Goal: Transaction & Acquisition: Purchase product/service

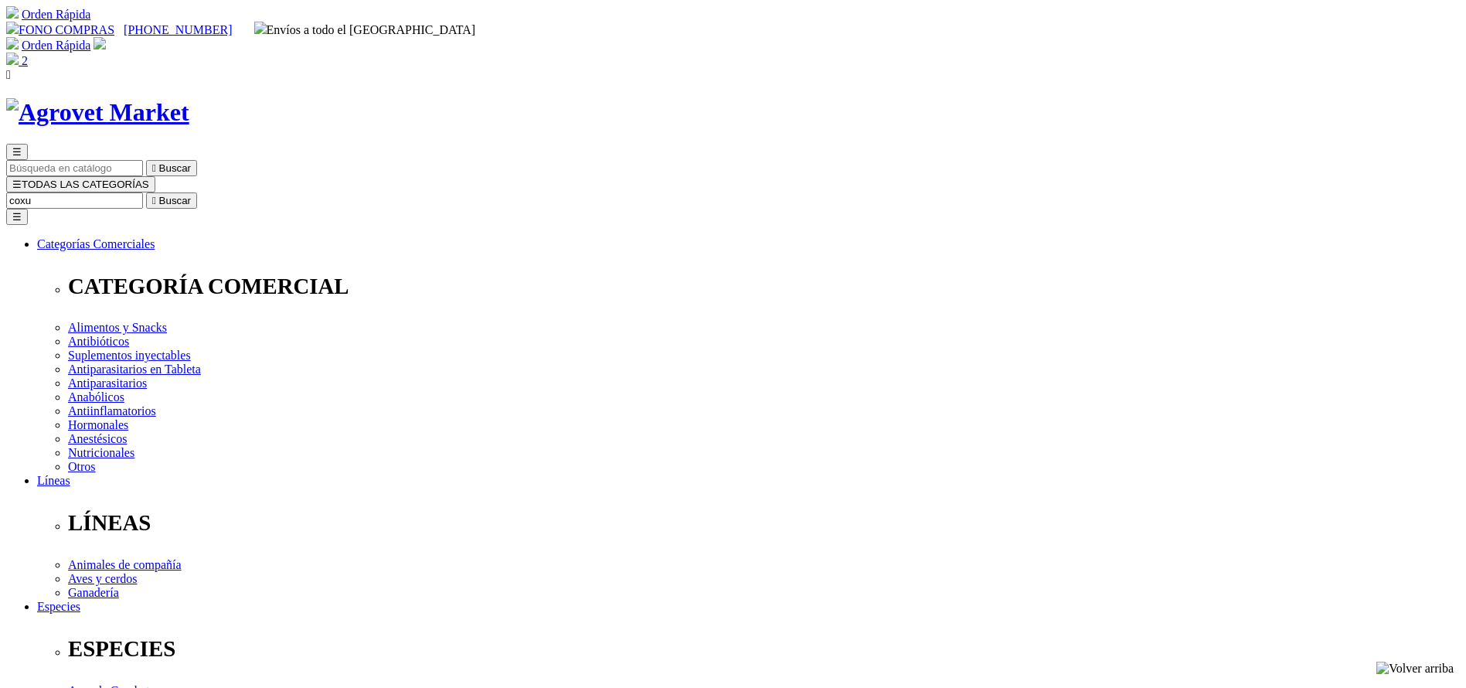
type input "coxu"
click at [146, 192] on button " Buscar" at bounding box center [171, 200] width 51 height 16
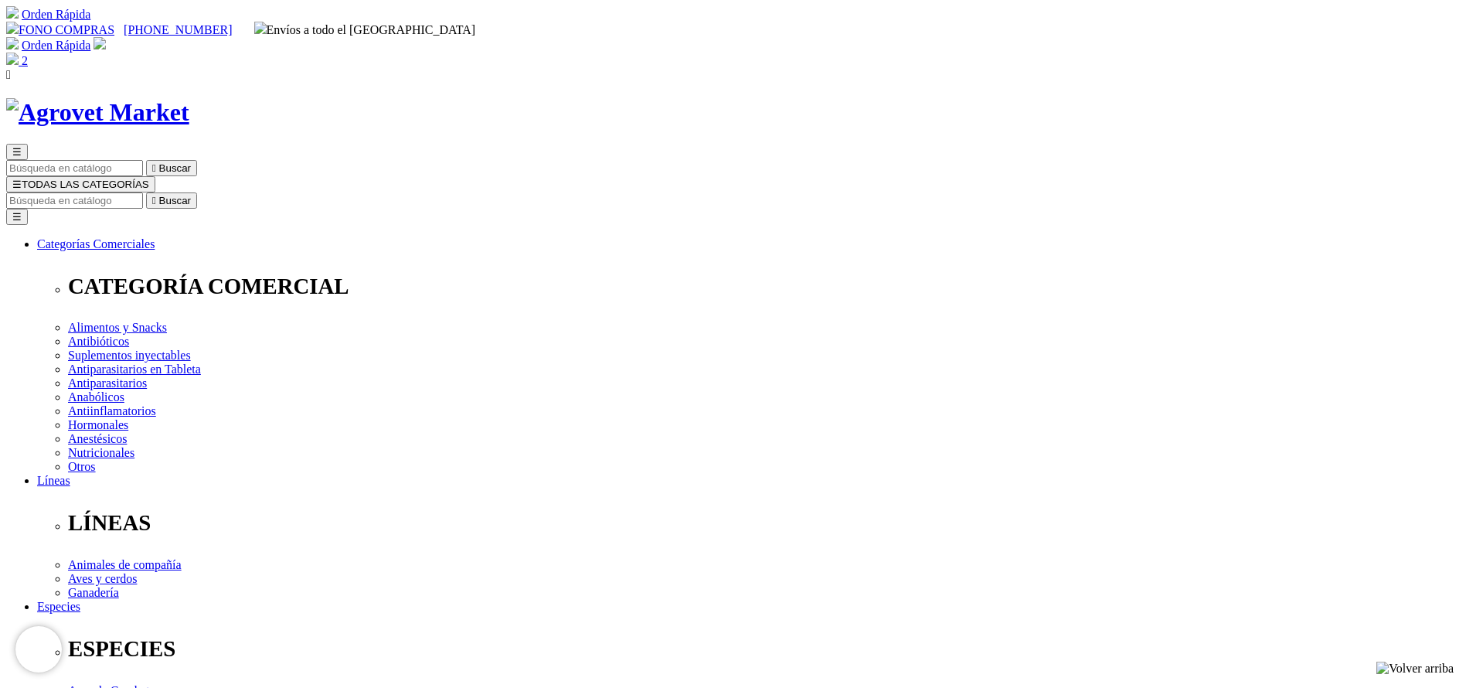
copy div "Coxuril T® 50 OS"
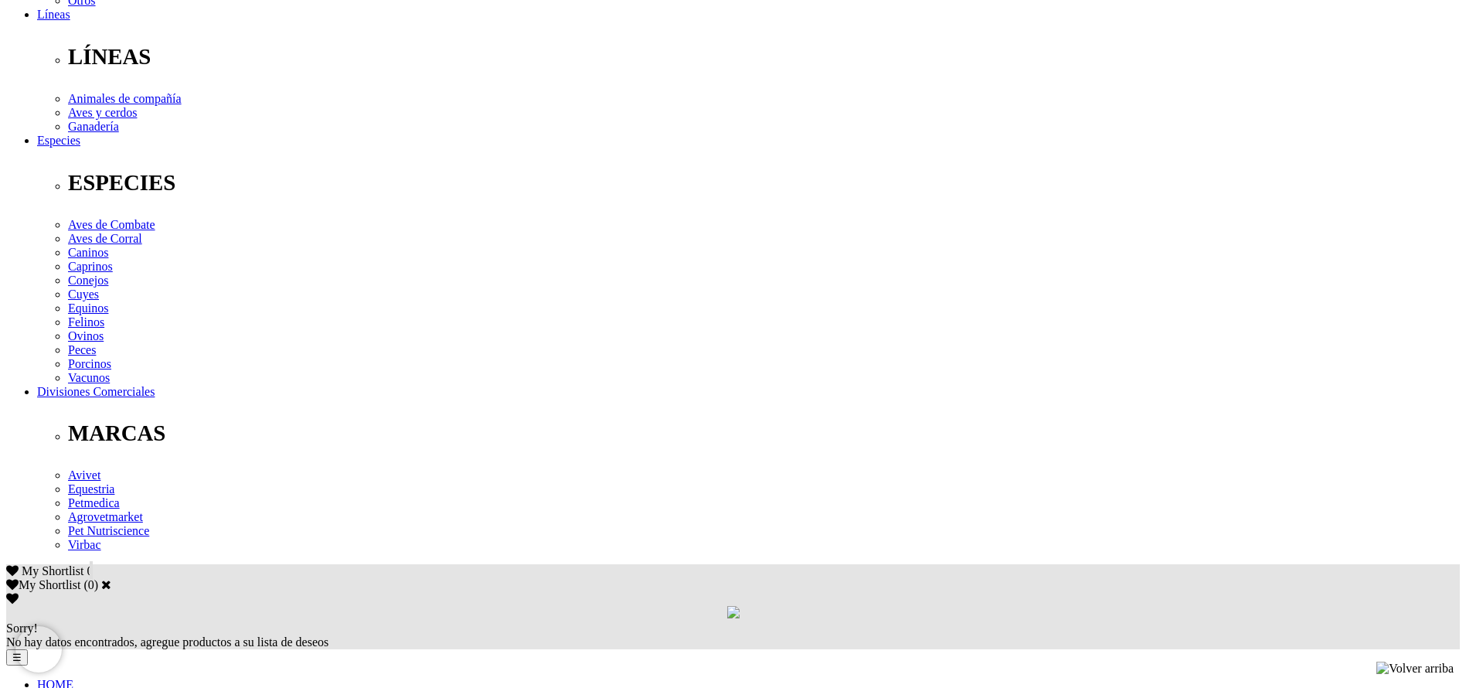
scroll to position [580, 0]
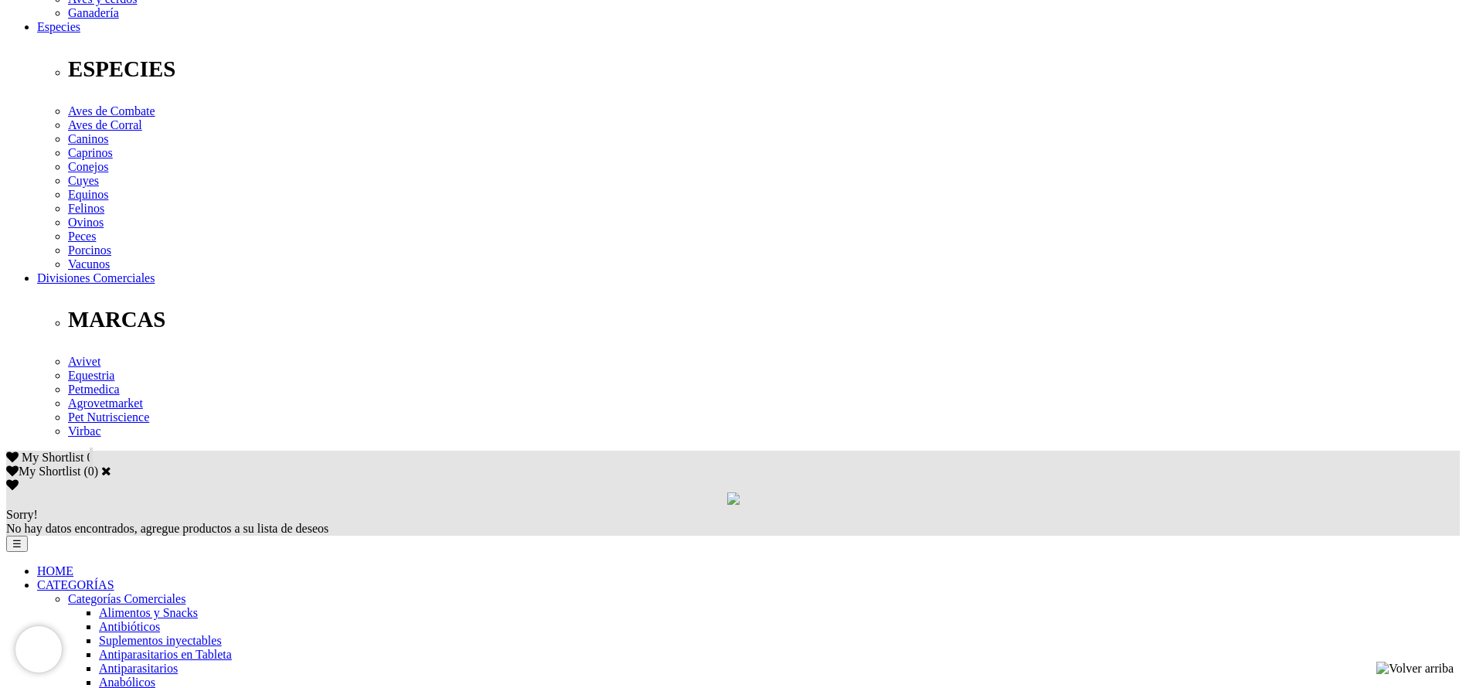
copy div "Cada 100 mL contiene: Toltrazuril 5 g, excipientes c.s.p. 100 mL Tratamiento, p…"
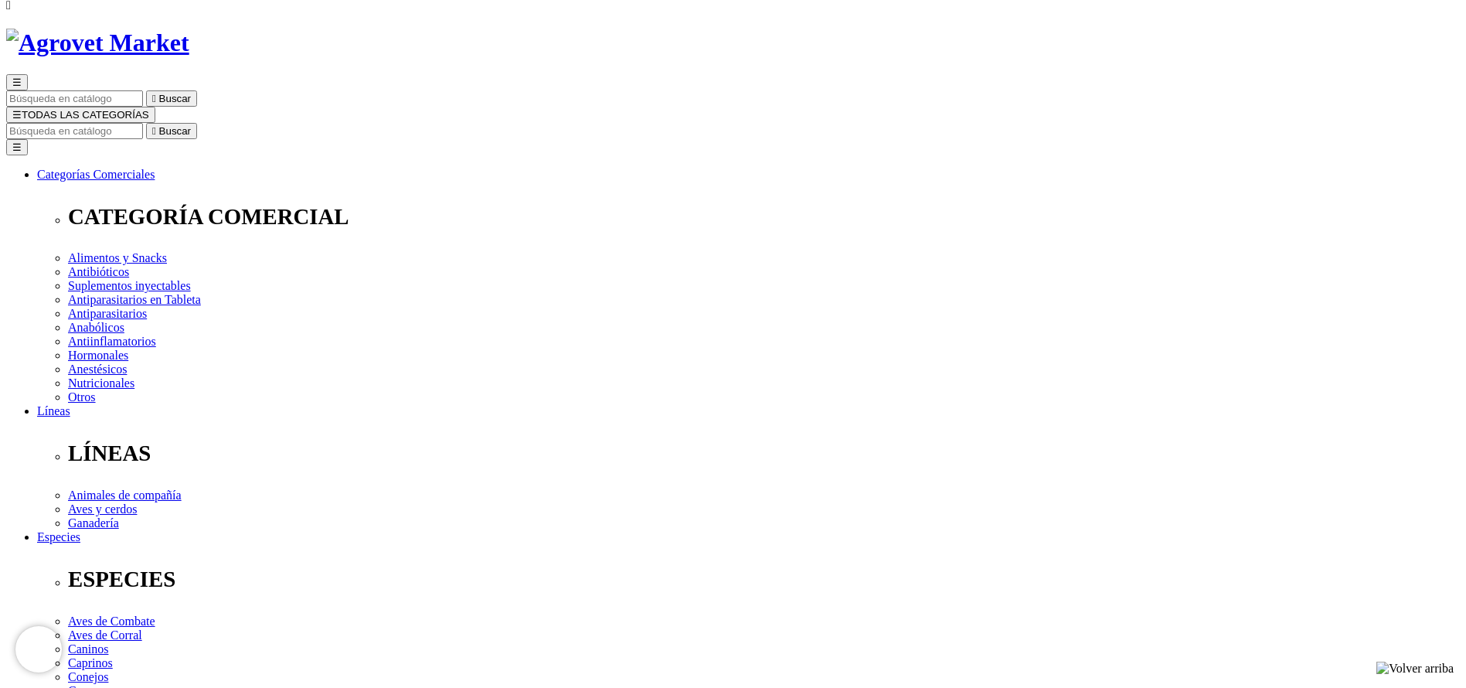
scroll to position [0, 0]
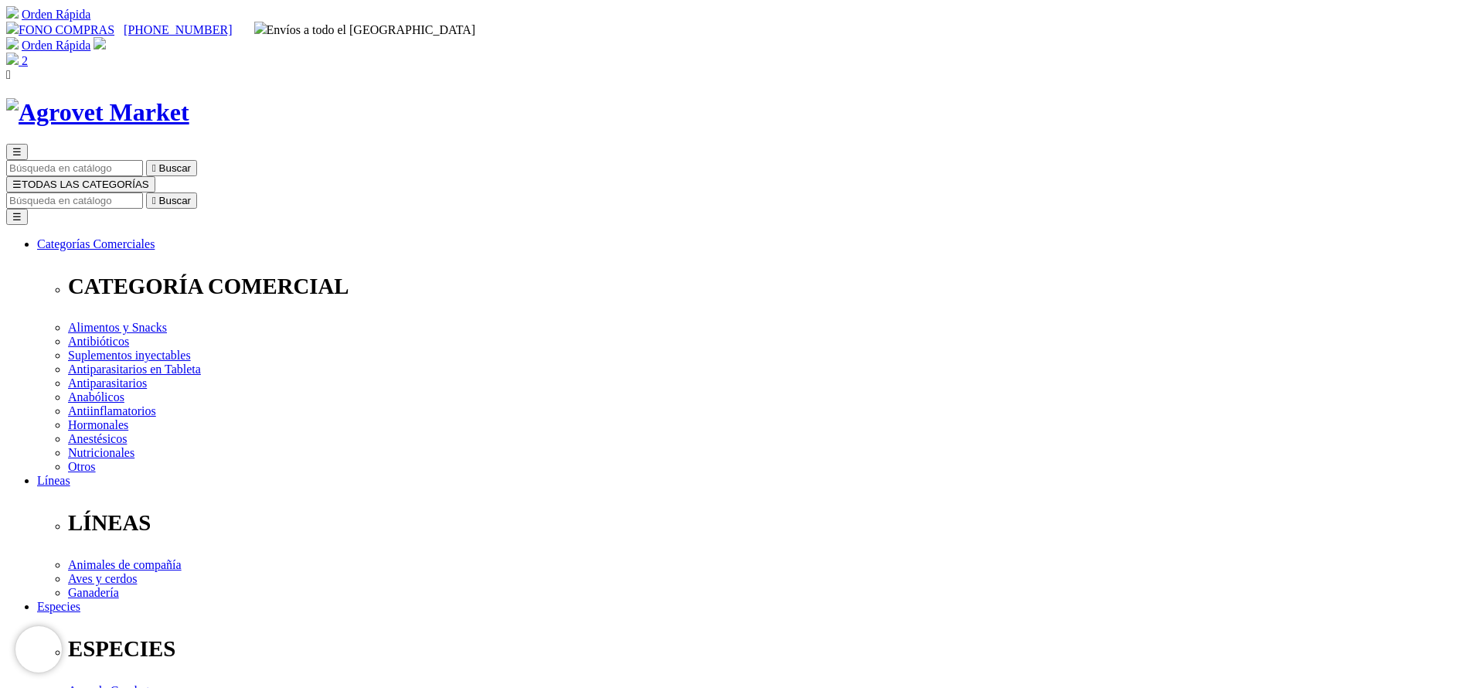
click at [795, 144] on div "☰  Buscar ☰ TODAS LAS CATEGORÍAS  Buscar Toggle navigation ☰ Categorías Comer…" at bounding box center [733, 630] width 1454 height 972
click at [143, 192] on input "Buscar" at bounding box center [74, 200] width 137 height 16
type input "adefor"
click at [146, 192] on button " Buscar" at bounding box center [171, 200] width 51 height 16
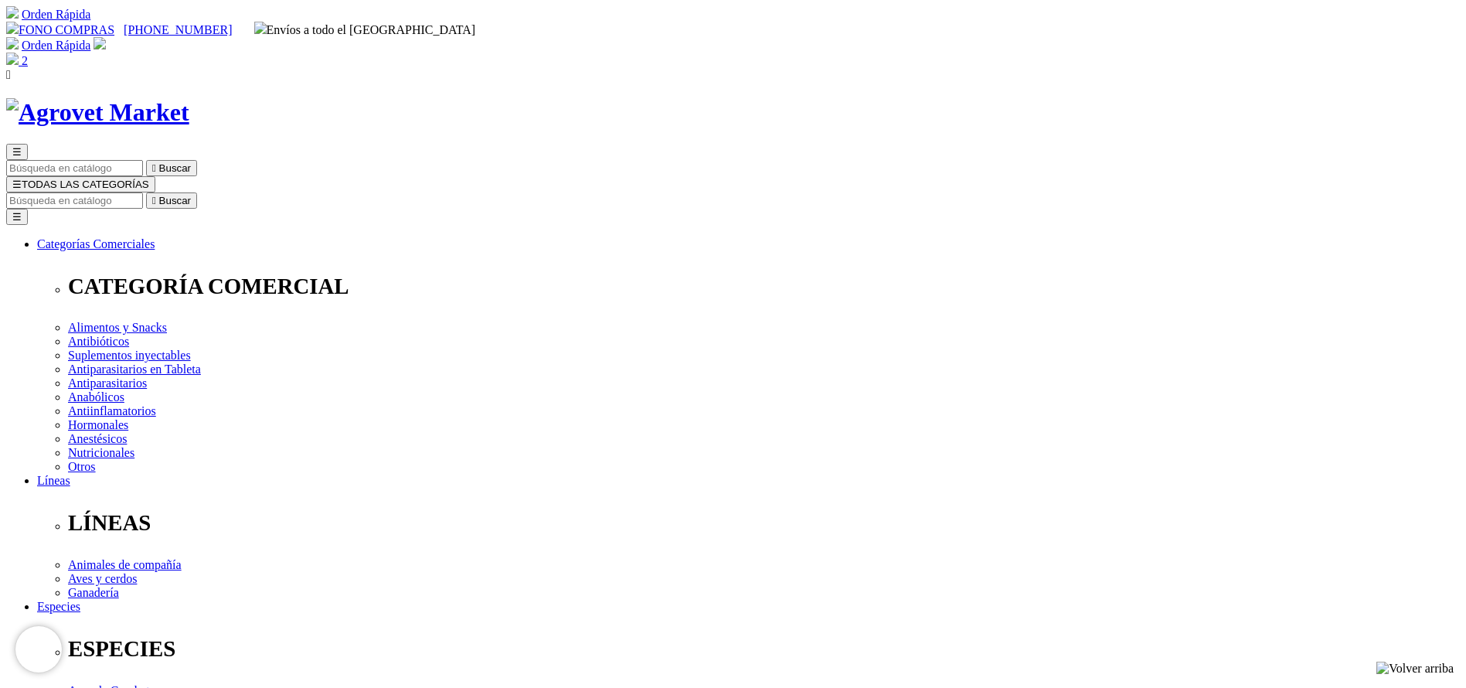
copy div "Adefortex®500/75/50"
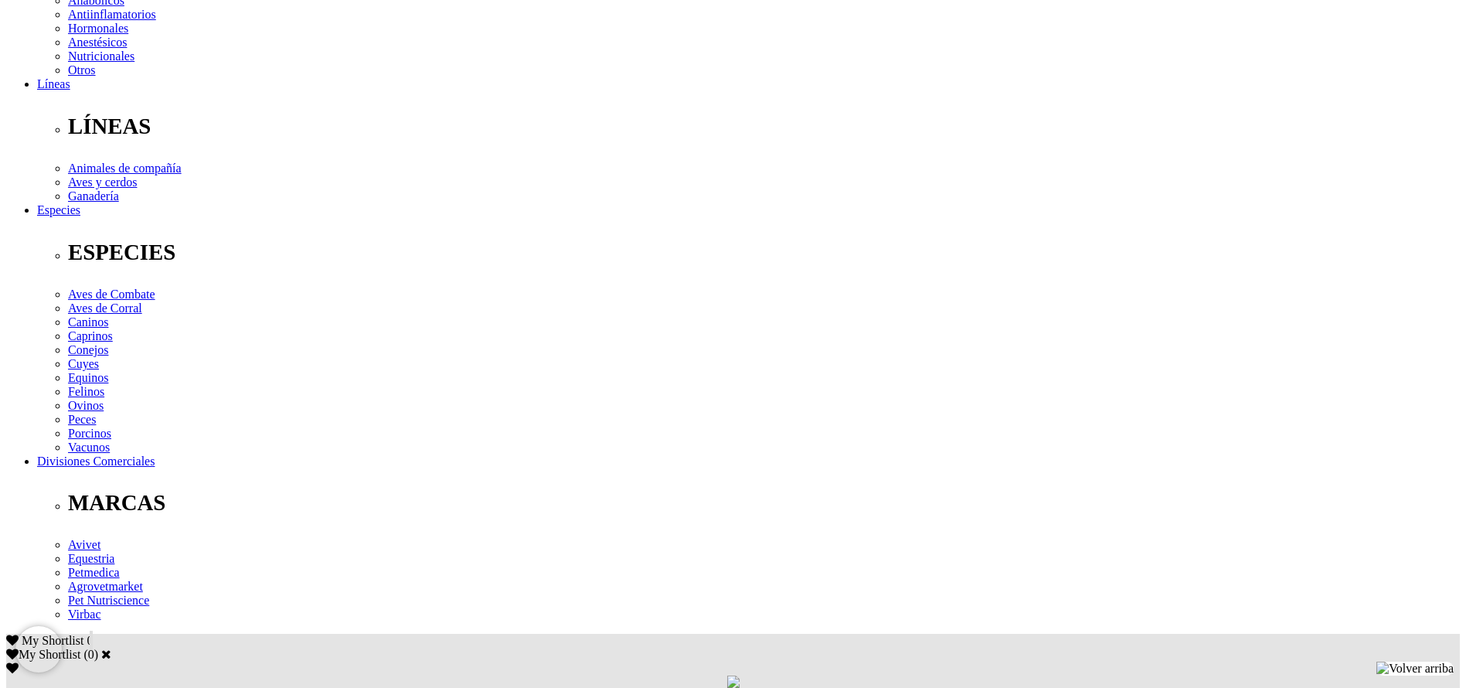
scroll to position [464, 0]
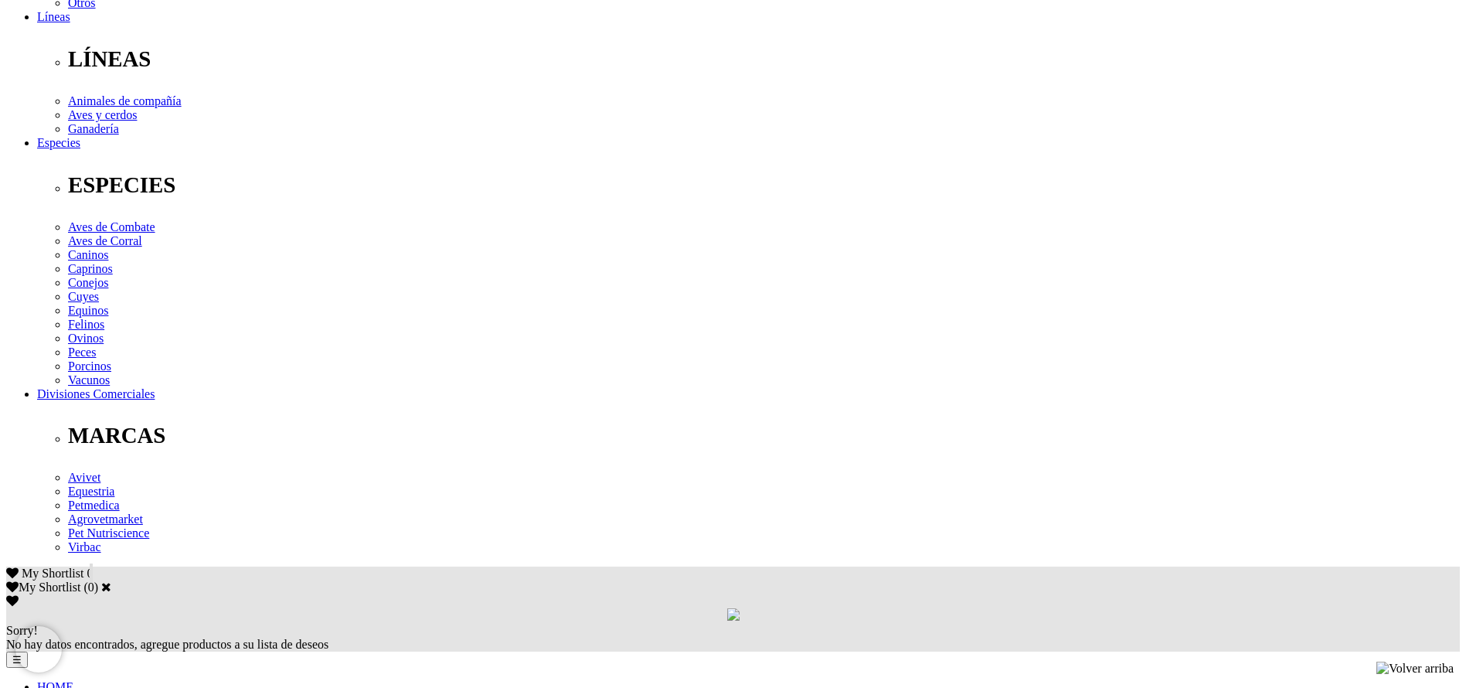
drag, startPoint x: 544, startPoint y: 326, endPoint x: 538, endPoint y: 333, distance: 9.3
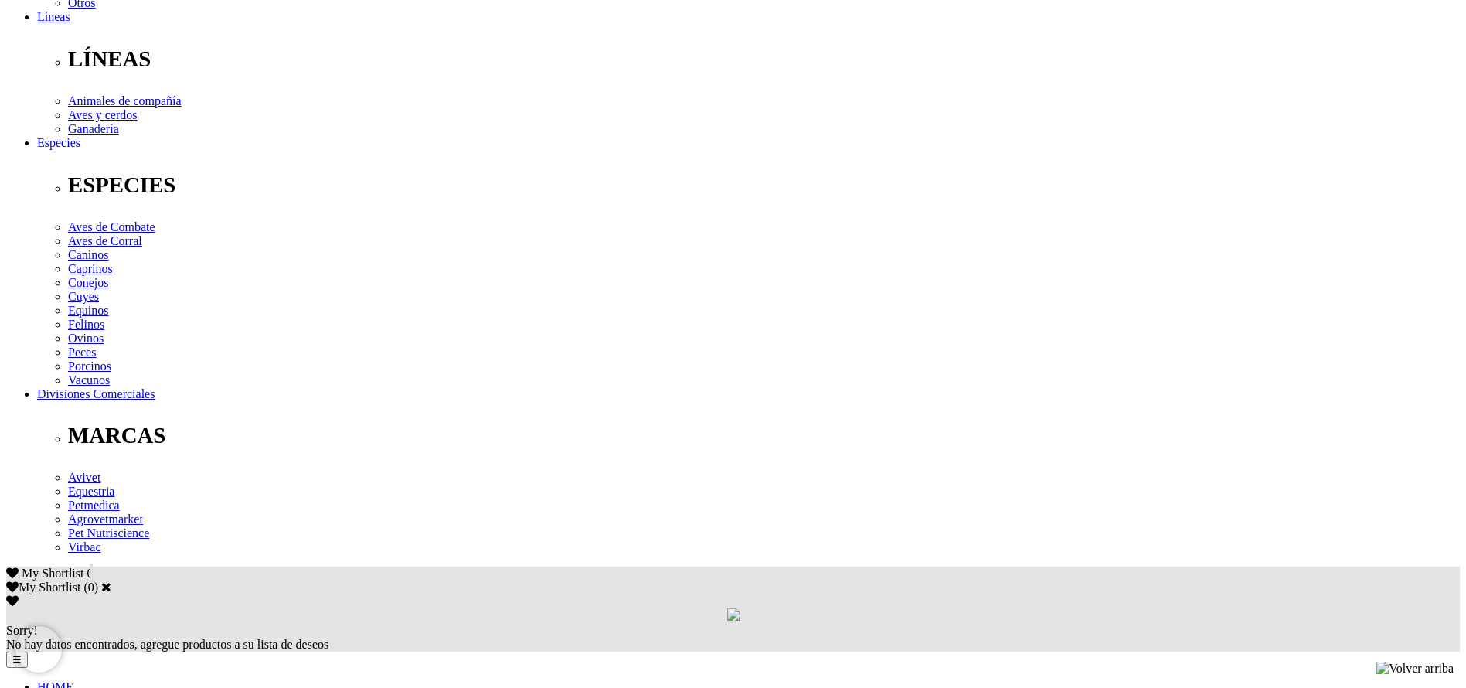
copy div "Prevención y tratamiento de avitaminosis A, D 3 , E y como terapia complementar…"
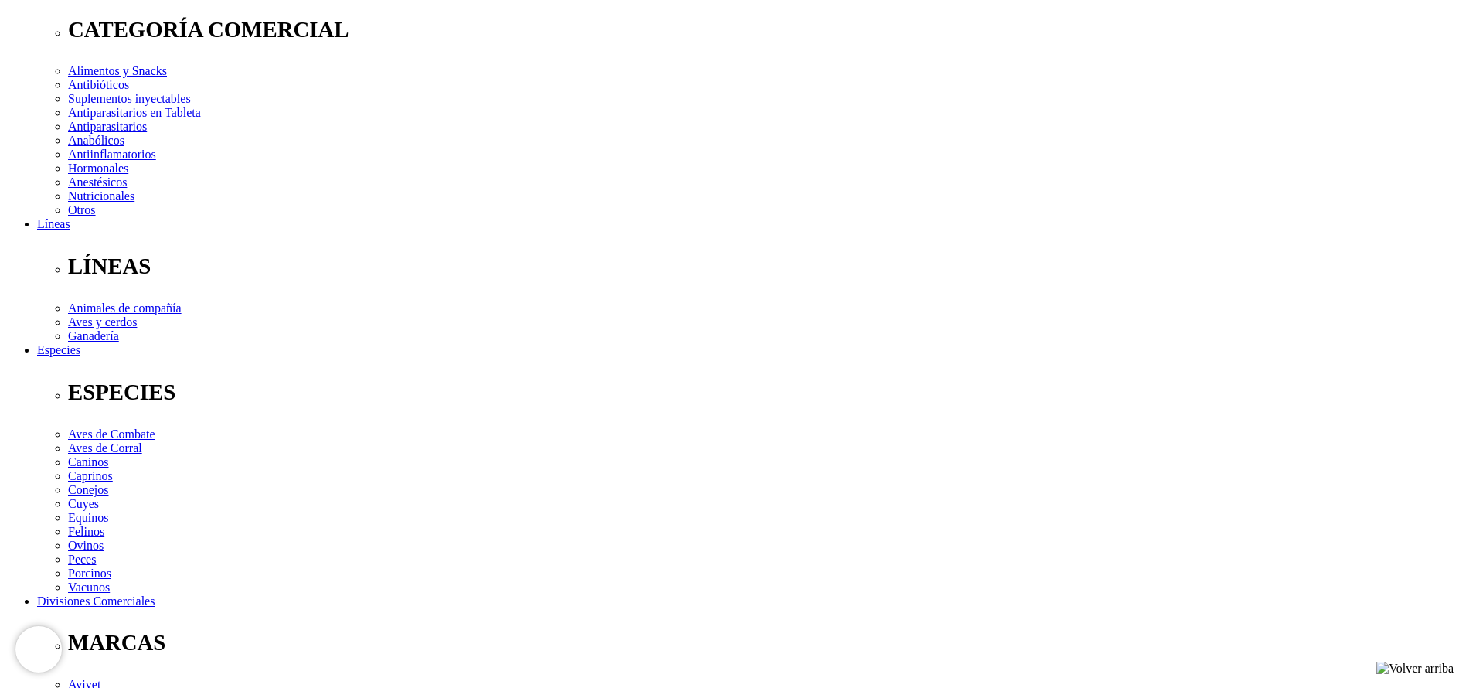
scroll to position [0, 0]
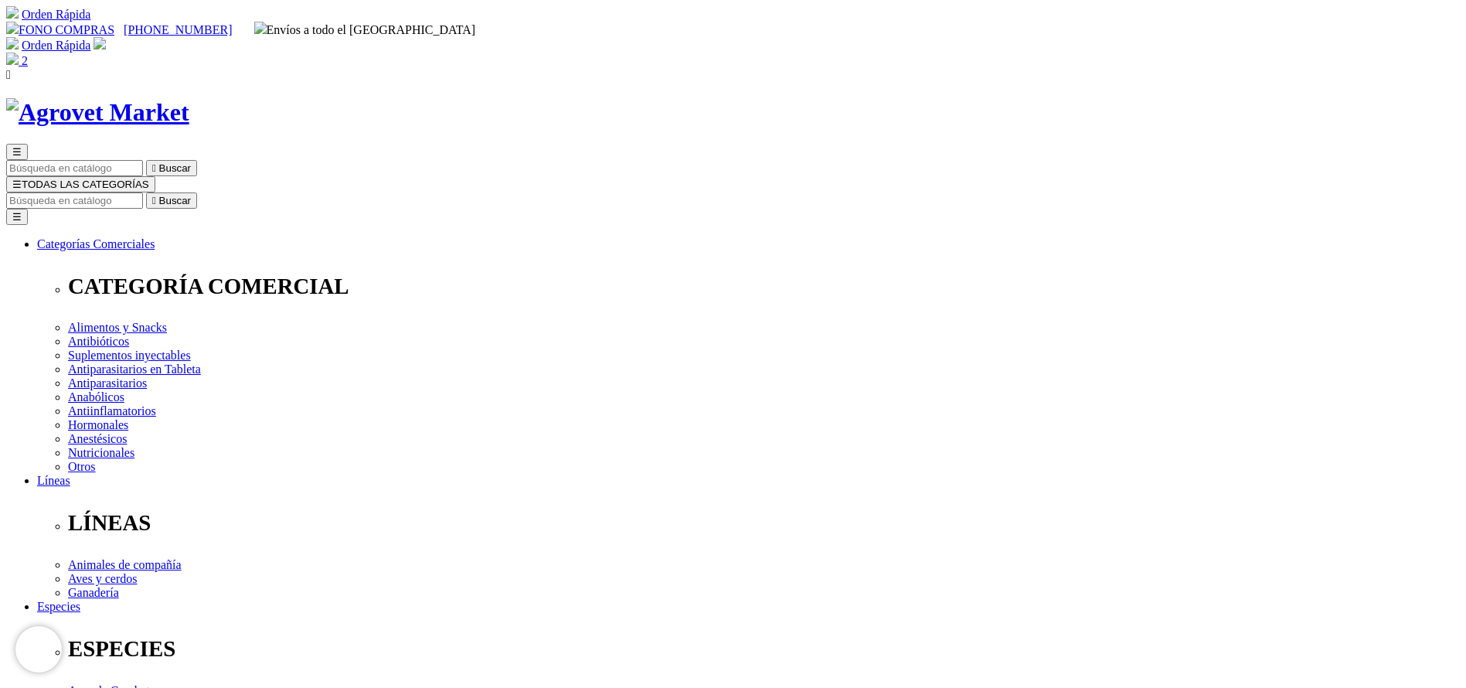
click at [143, 192] on input "Buscar" at bounding box center [74, 200] width 137 height 16
type input "prore"
click at [146, 192] on button " Buscar" at bounding box center [171, 200] width 51 height 16
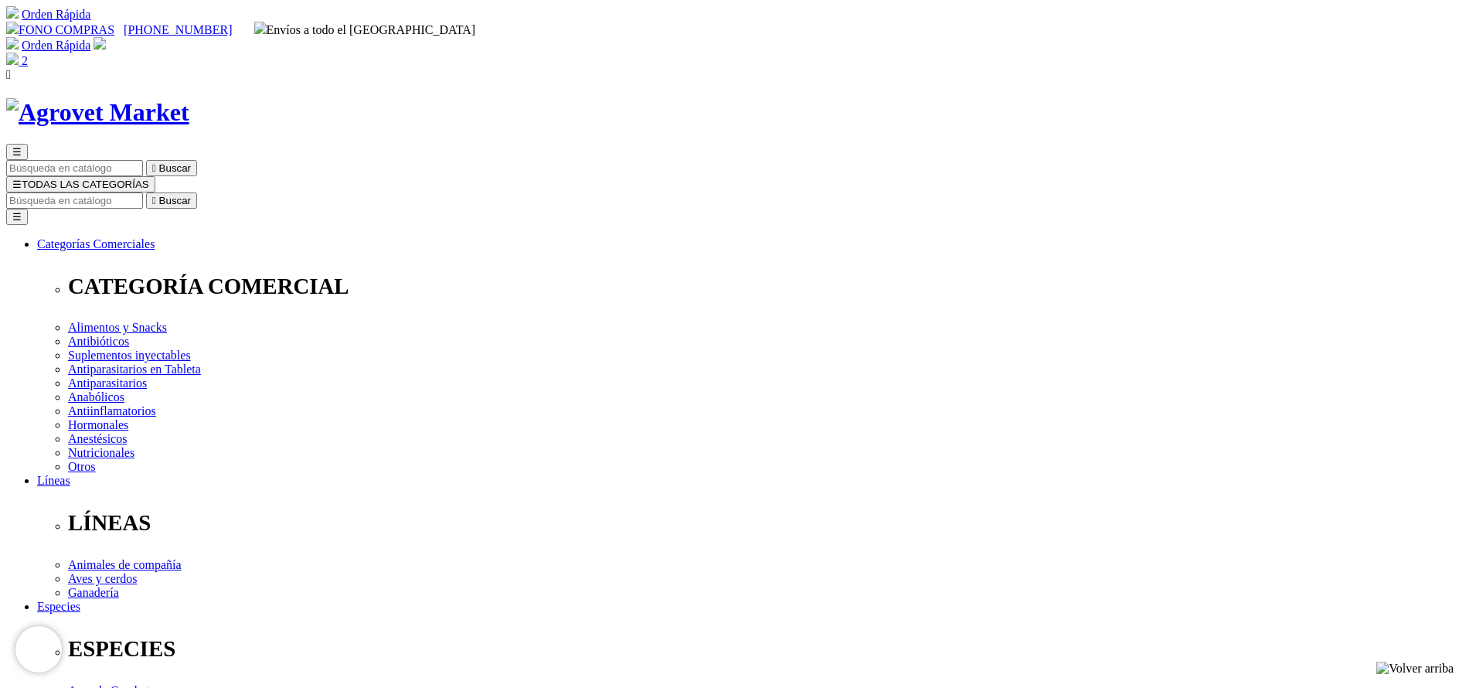
click at [143, 192] on input "Buscar" at bounding box center [74, 200] width 137 height 16
type input "bovim"
click at [234, 192] on button " Buscar" at bounding box center [259, 200] width 51 height 16
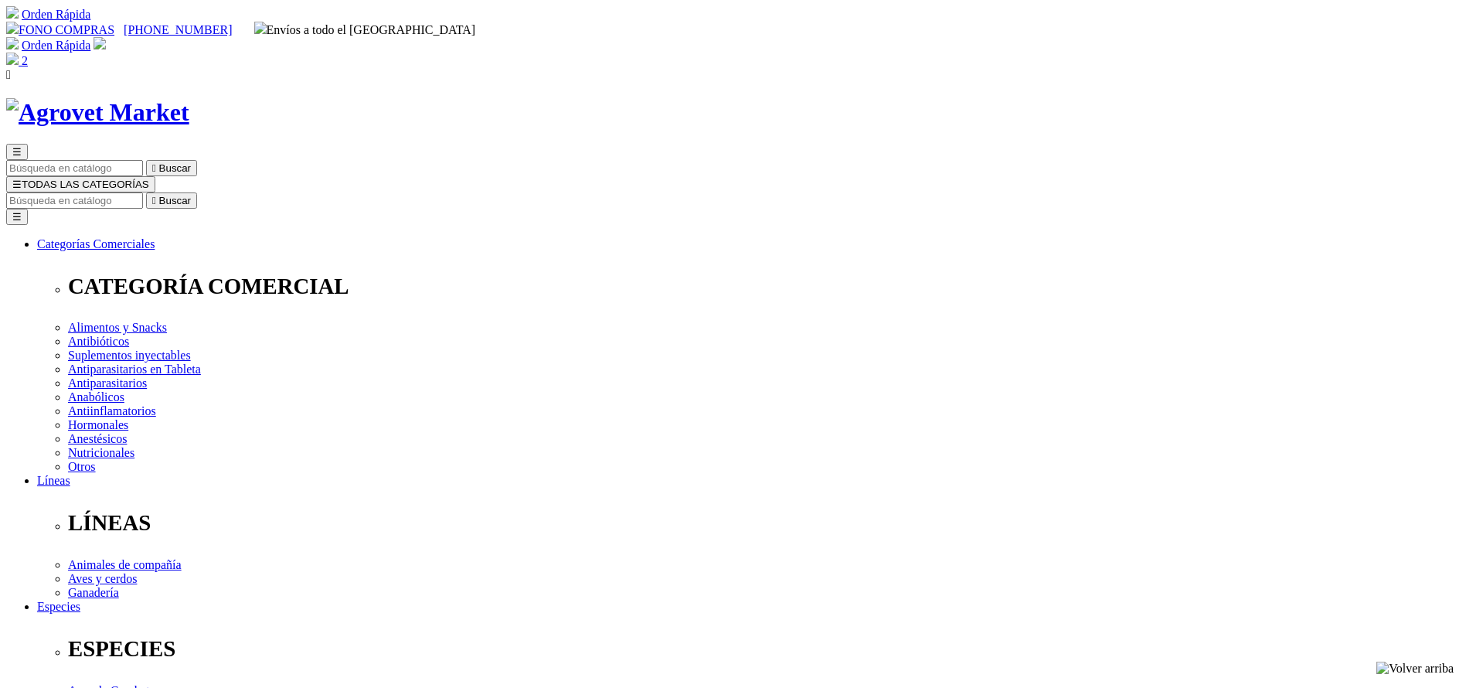
copy div "Bovimec®"
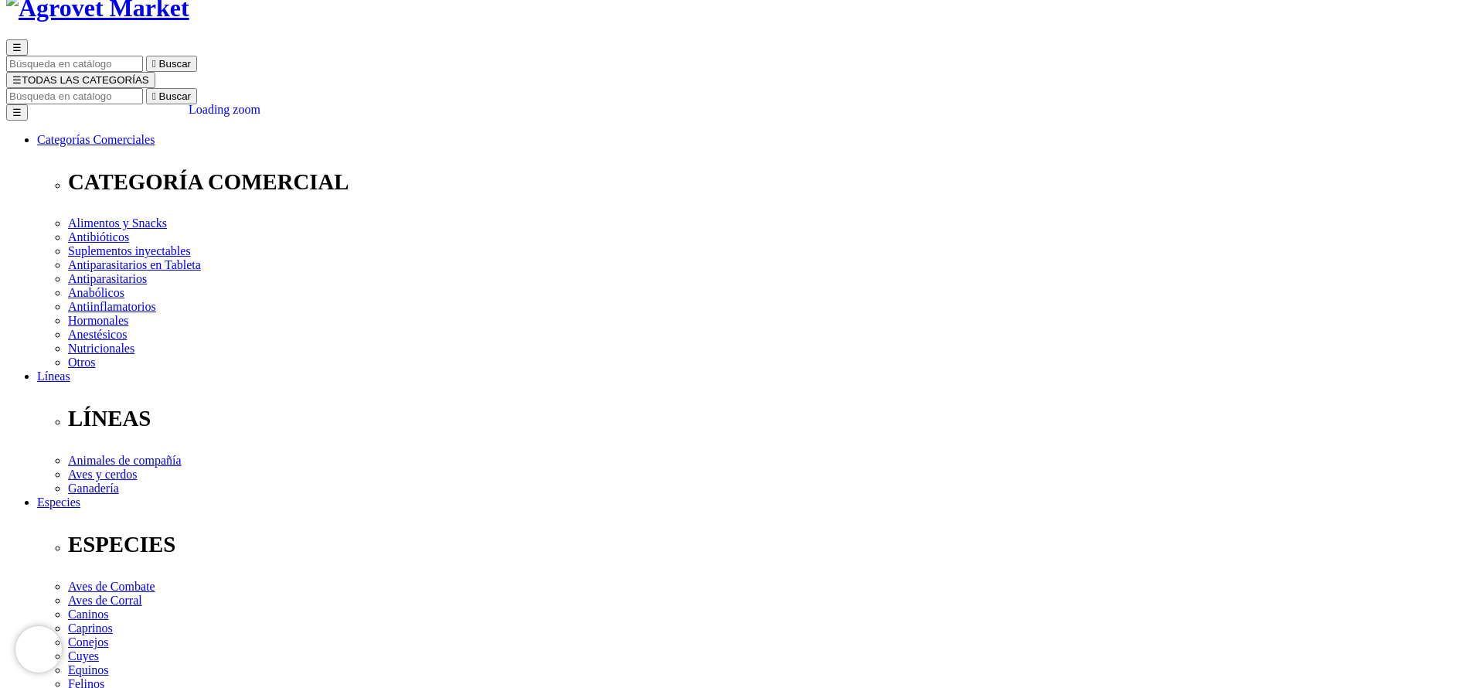
scroll to position [464, 0]
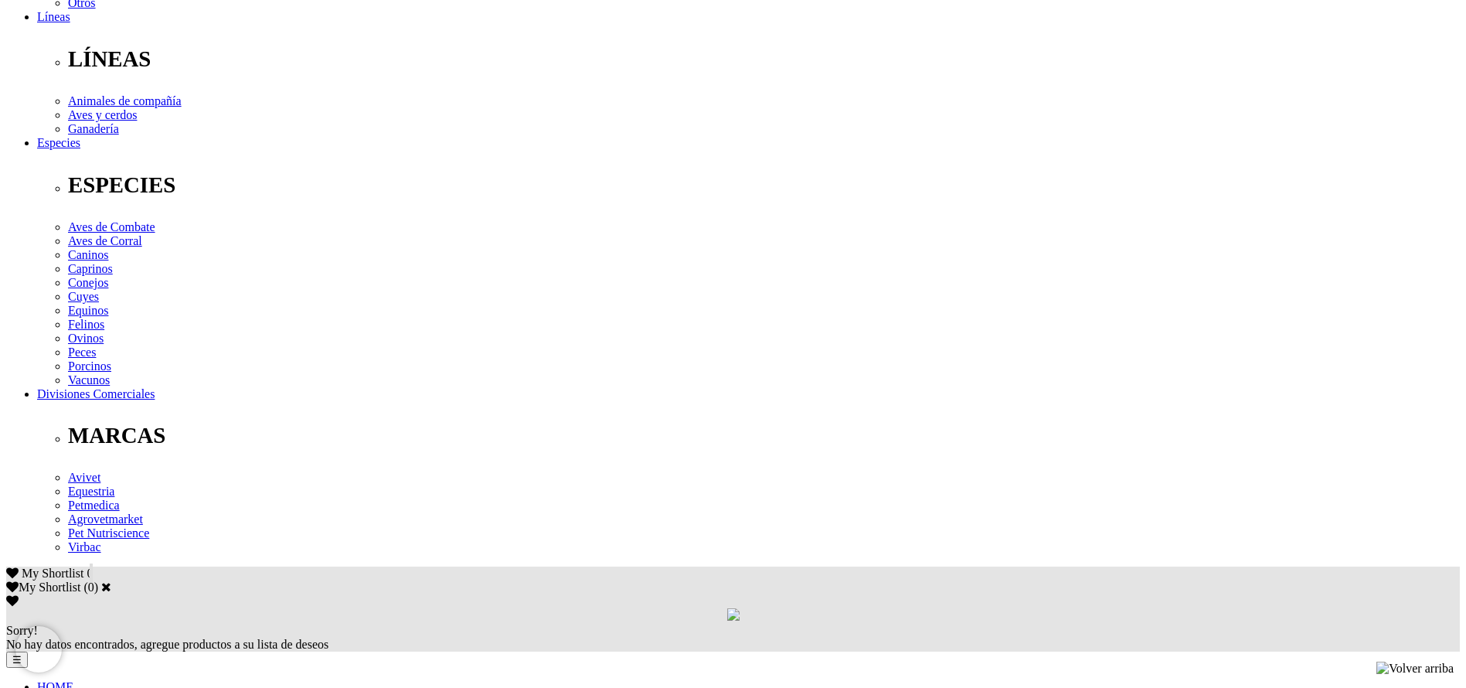
copy div "Tratamiento y control de parásitos internos (nematodos gastrointestinales,pulmo…"
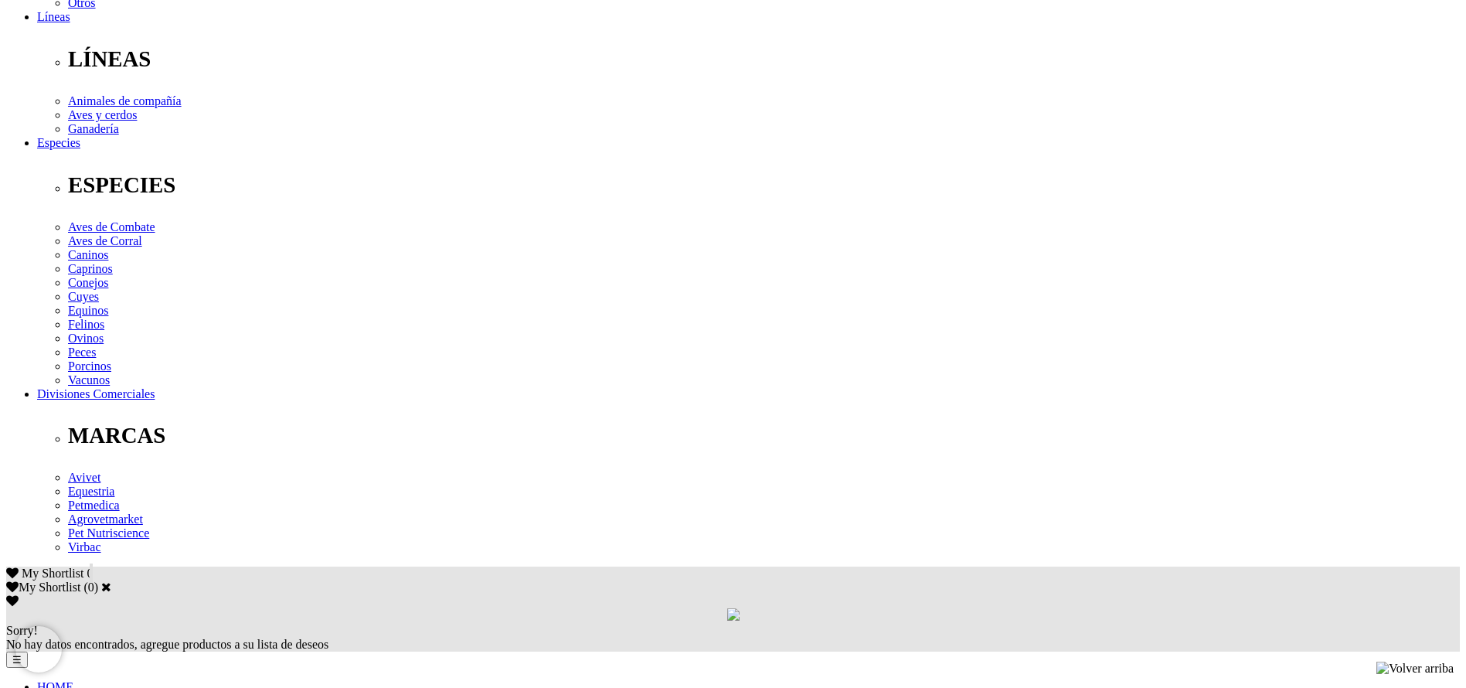
scroll to position [0, 0]
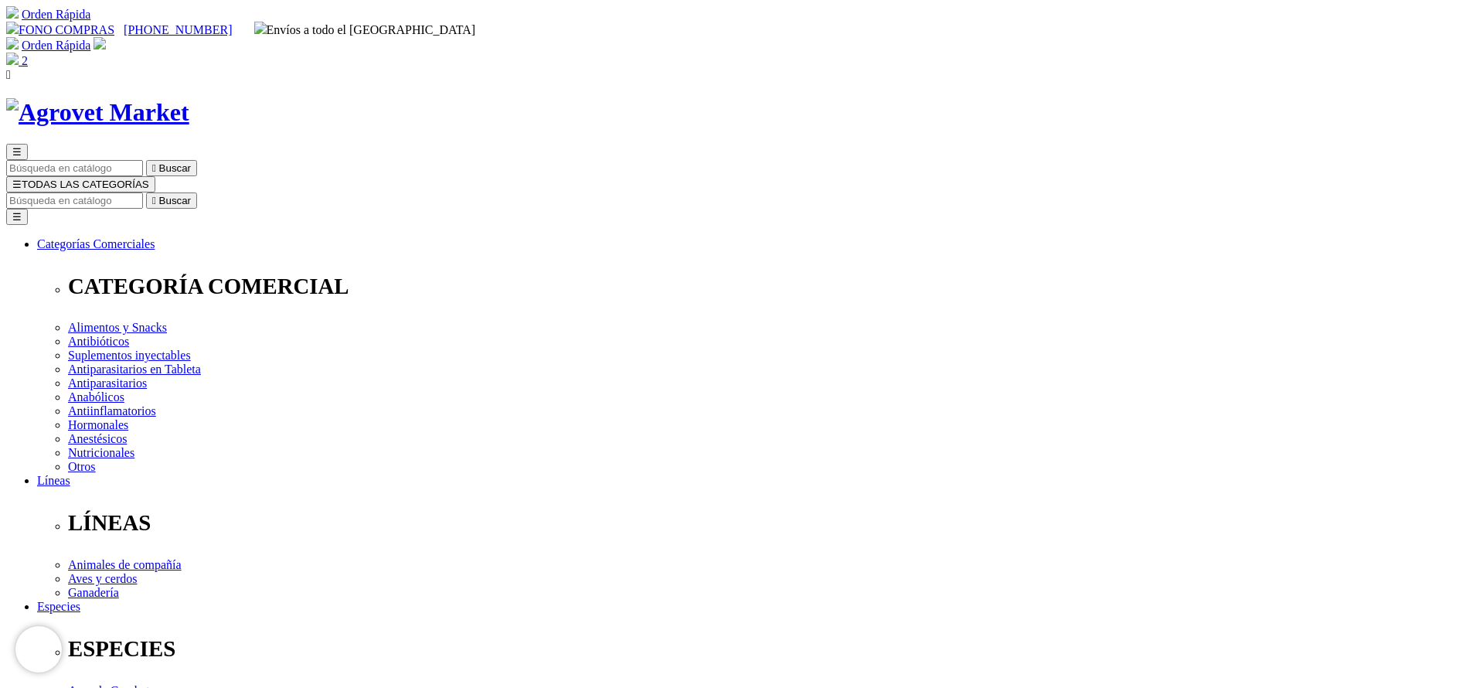
click at [143, 192] on input "Buscar" at bounding box center [74, 200] width 137 height 16
type input "ultrame"
click at [146, 192] on button " Buscar" at bounding box center [171, 200] width 51 height 16
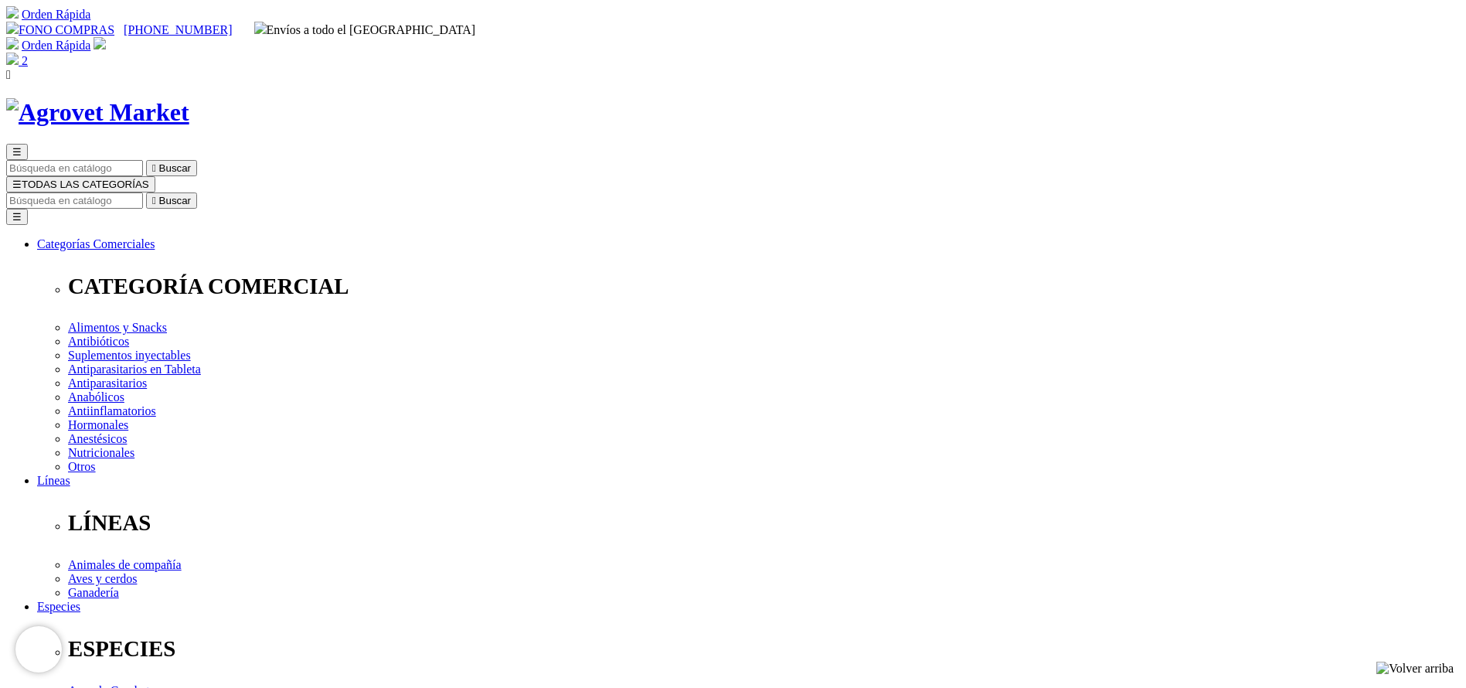
radio input "true"
select select "119"
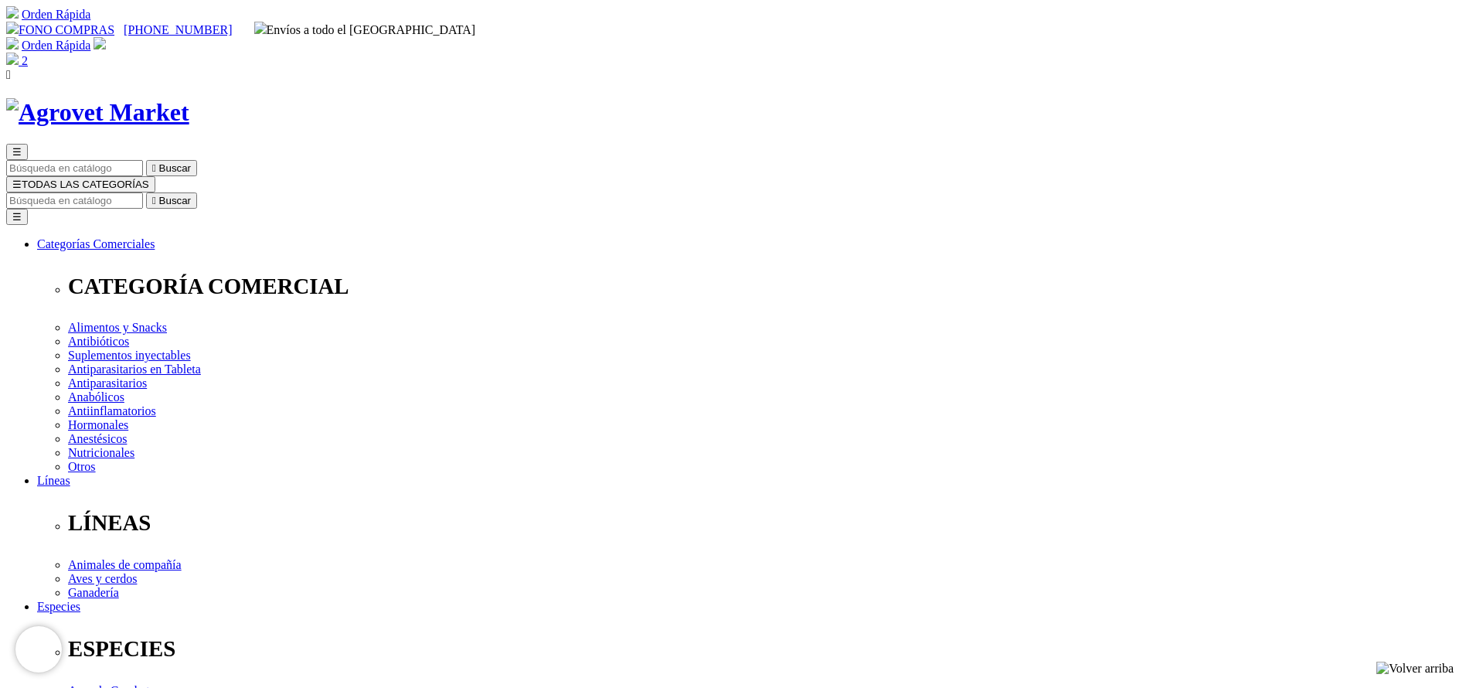
select select "119"
drag, startPoint x: 747, startPoint y: 312, endPoint x: 818, endPoint y: 315, distance: 71.2
click at [143, 192] on input "Buscar" at bounding box center [74, 200] width 137 height 16
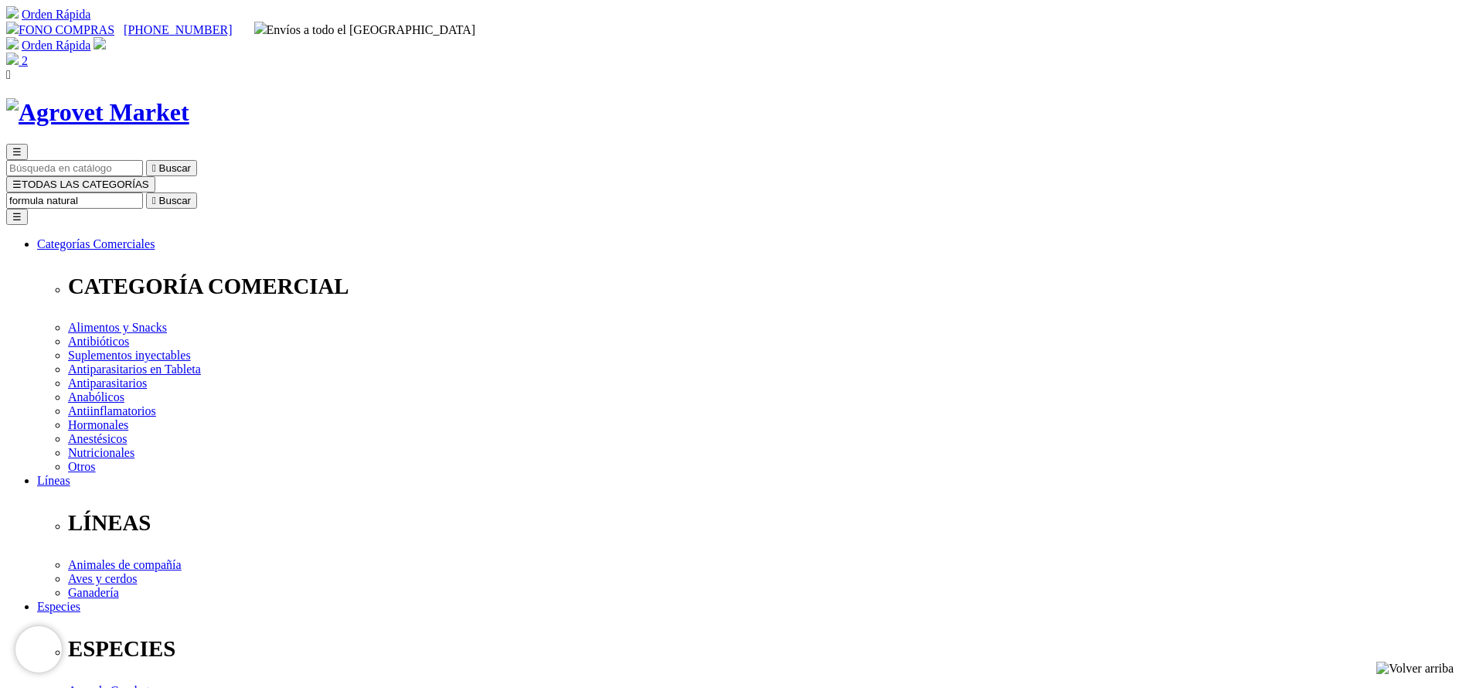
type input "formula natural"
click at [146, 192] on button " Buscar" at bounding box center [171, 200] width 51 height 16
click at [143, 192] on input "formula natural" at bounding box center [74, 200] width 137 height 16
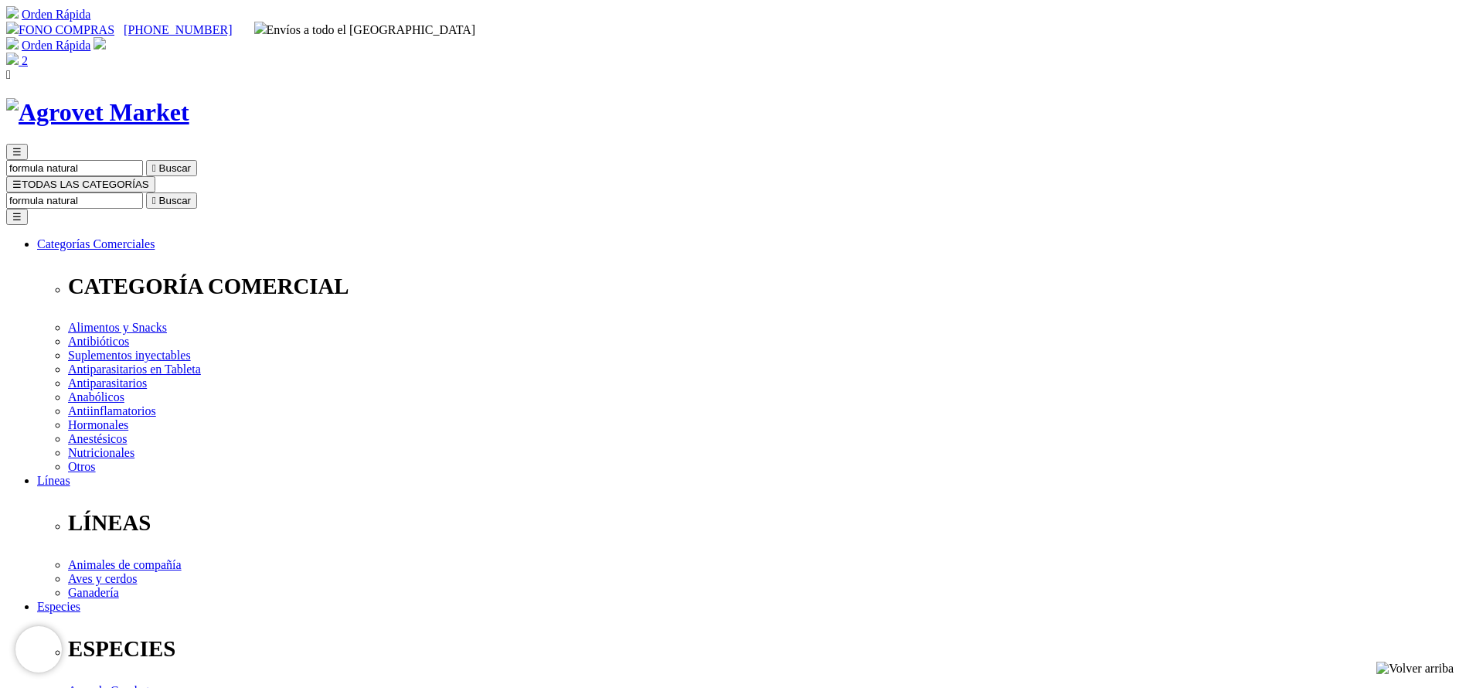
click at [143, 192] on input "formula natural" at bounding box center [74, 200] width 137 height 16
type input "bovim"
click at [146, 192] on button " Buscar" at bounding box center [171, 200] width 51 height 16
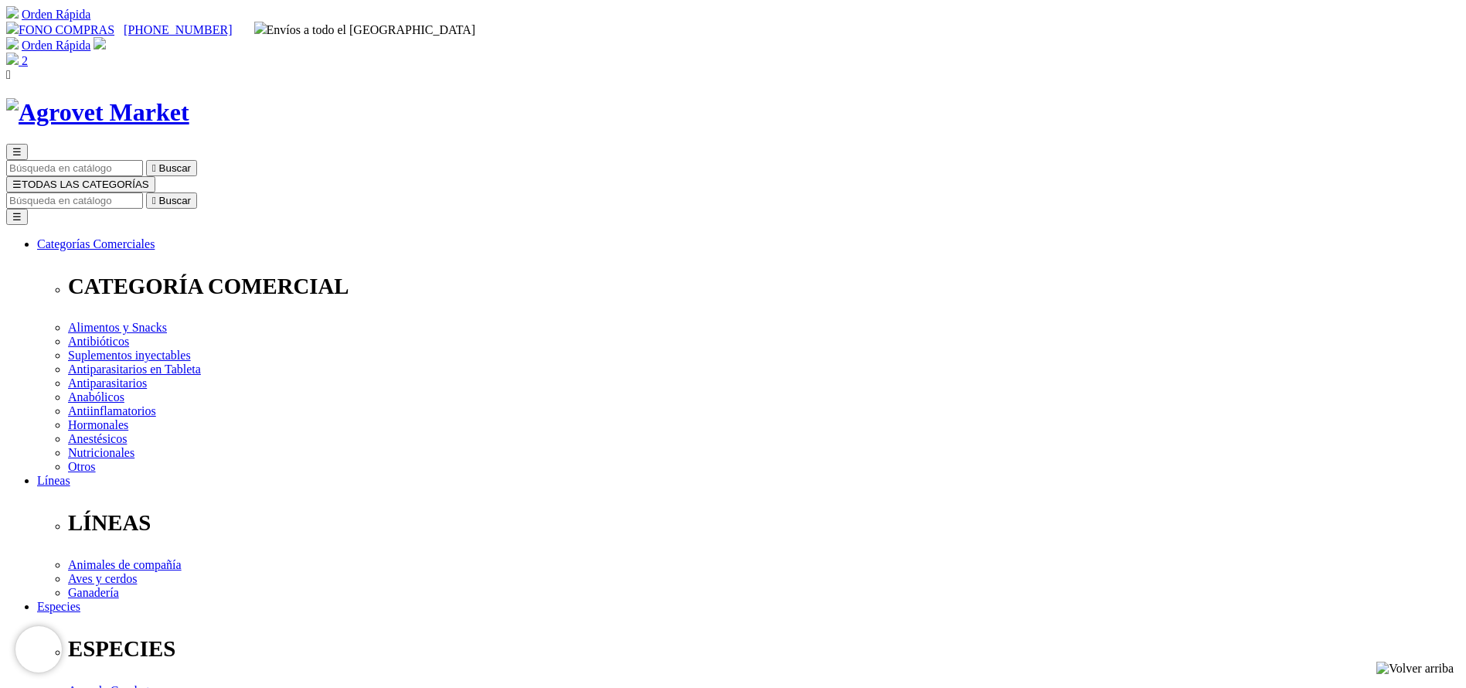
copy div "Bovimec®"
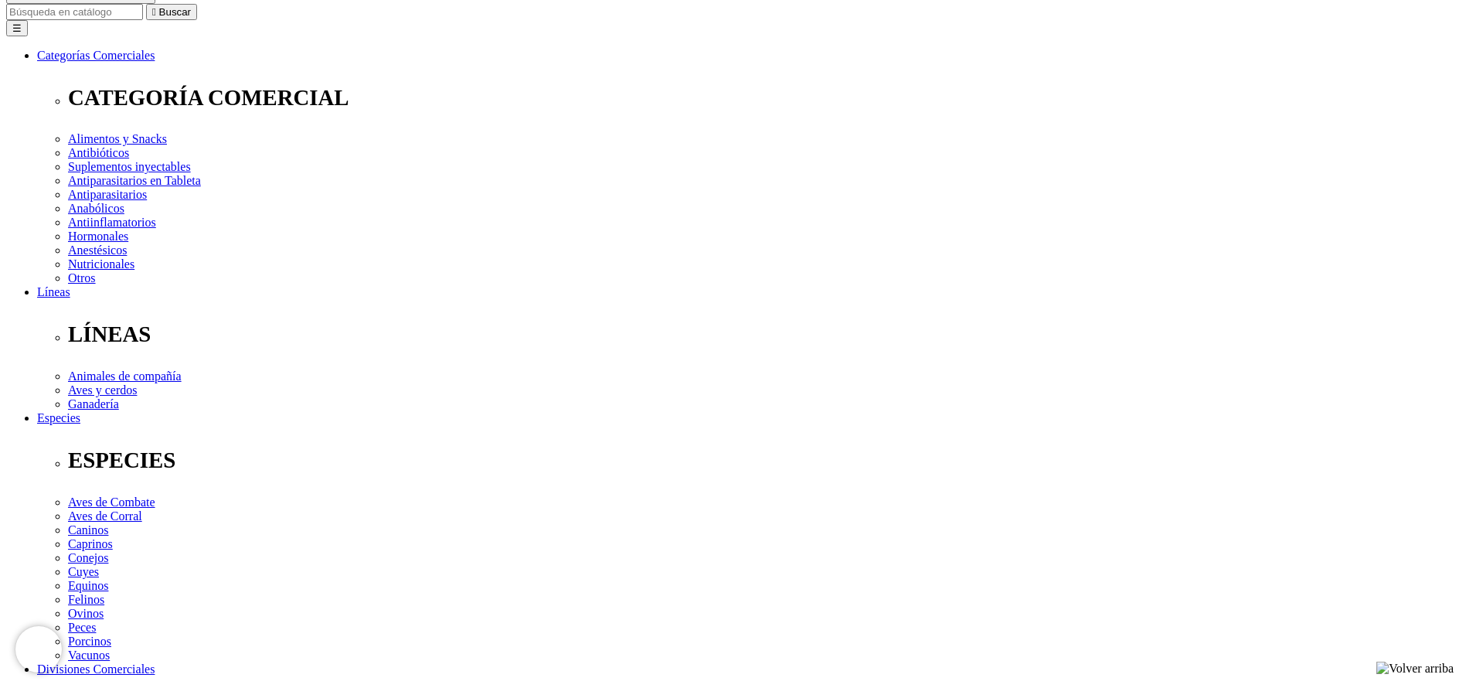
scroll to position [348, 0]
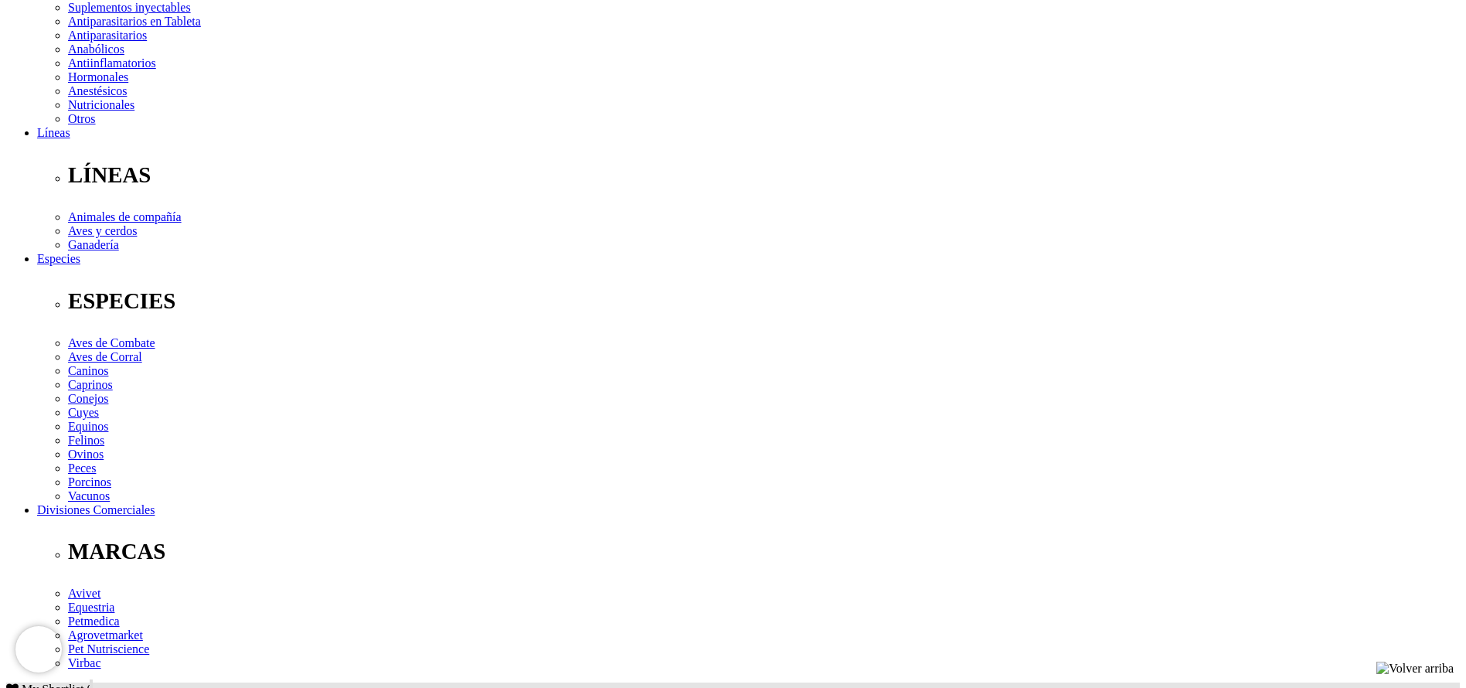
copy div "Tratamiento y control de parásitos internos (nematodos gastrointestinales,pulmo…"
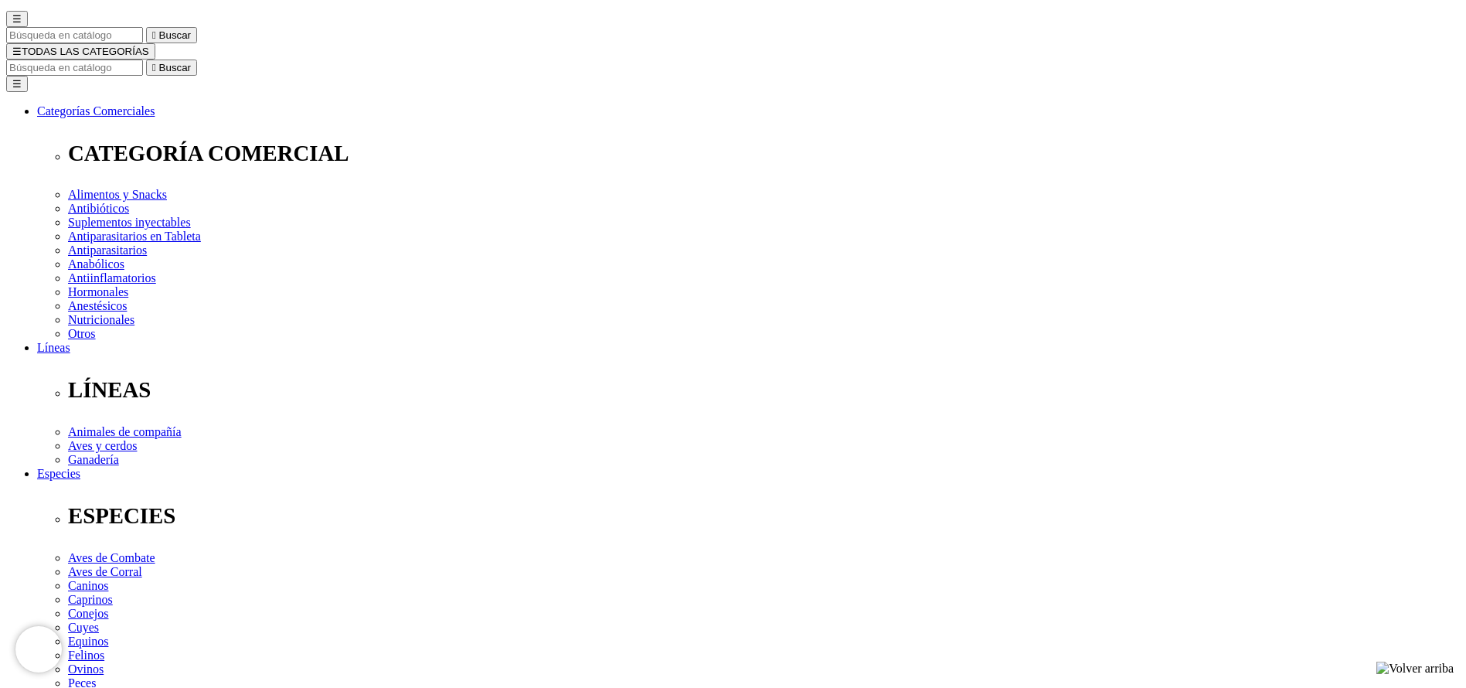
scroll to position [0, 0]
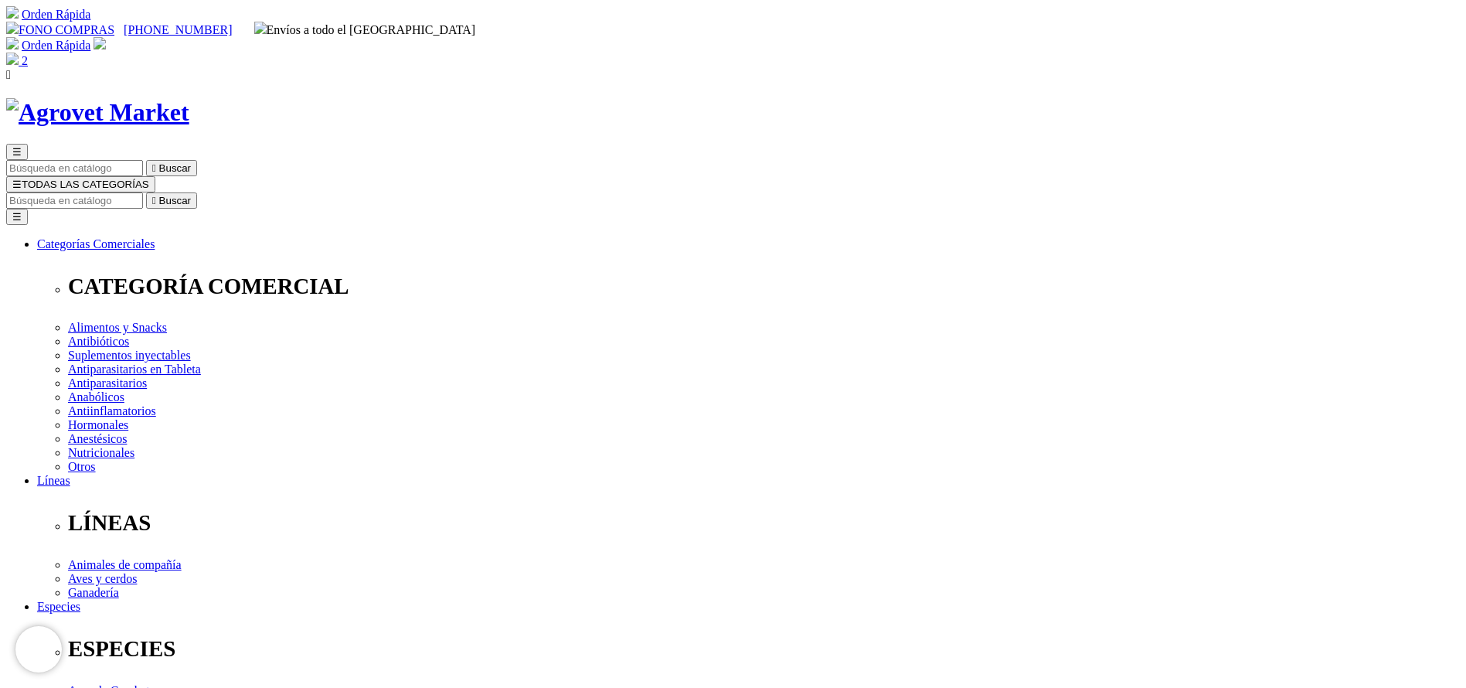
click at [143, 192] on input "Buscar" at bounding box center [74, 200] width 137 height 16
type input "adefor"
click at [146, 192] on button " Buscar" at bounding box center [171, 200] width 51 height 16
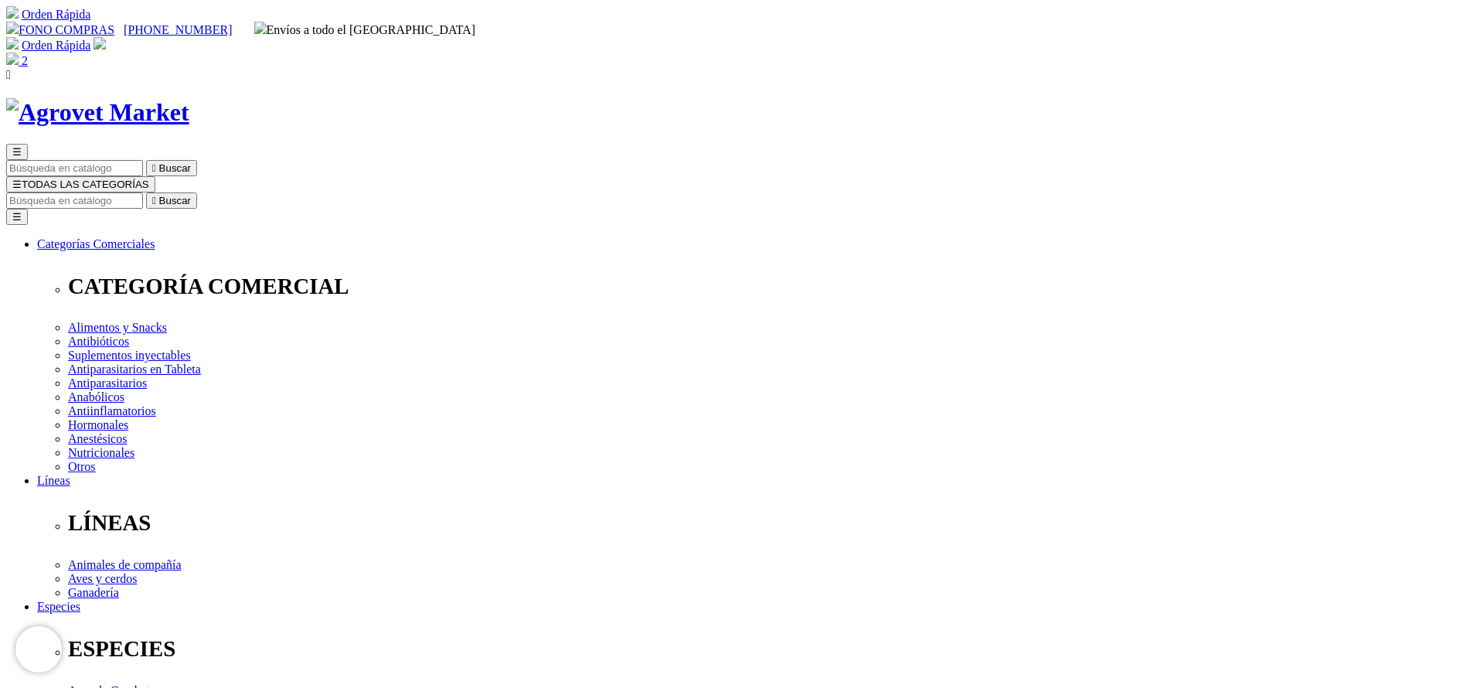
click at [143, 192] on input "Buscar" at bounding box center [74, 200] width 137 height 16
type input "fipronerx"
click at [146, 192] on button " Buscar" at bounding box center [171, 200] width 51 height 16
click at [143, 192] on input "fipronerx" at bounding box center [74, 200] width 137 height 16
type input "fipronex"
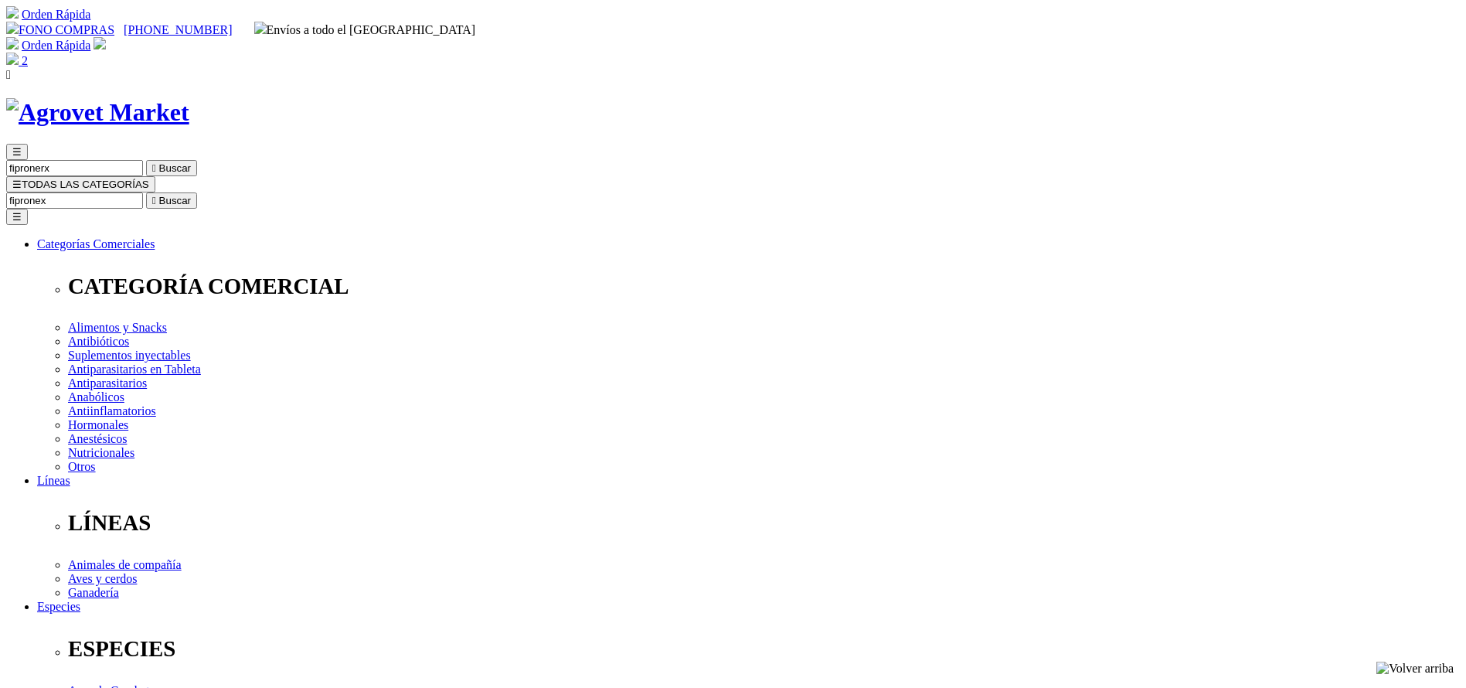
click at [146, 192] on button " Buscar" at bounding box center [171, 200] width 51 height 16
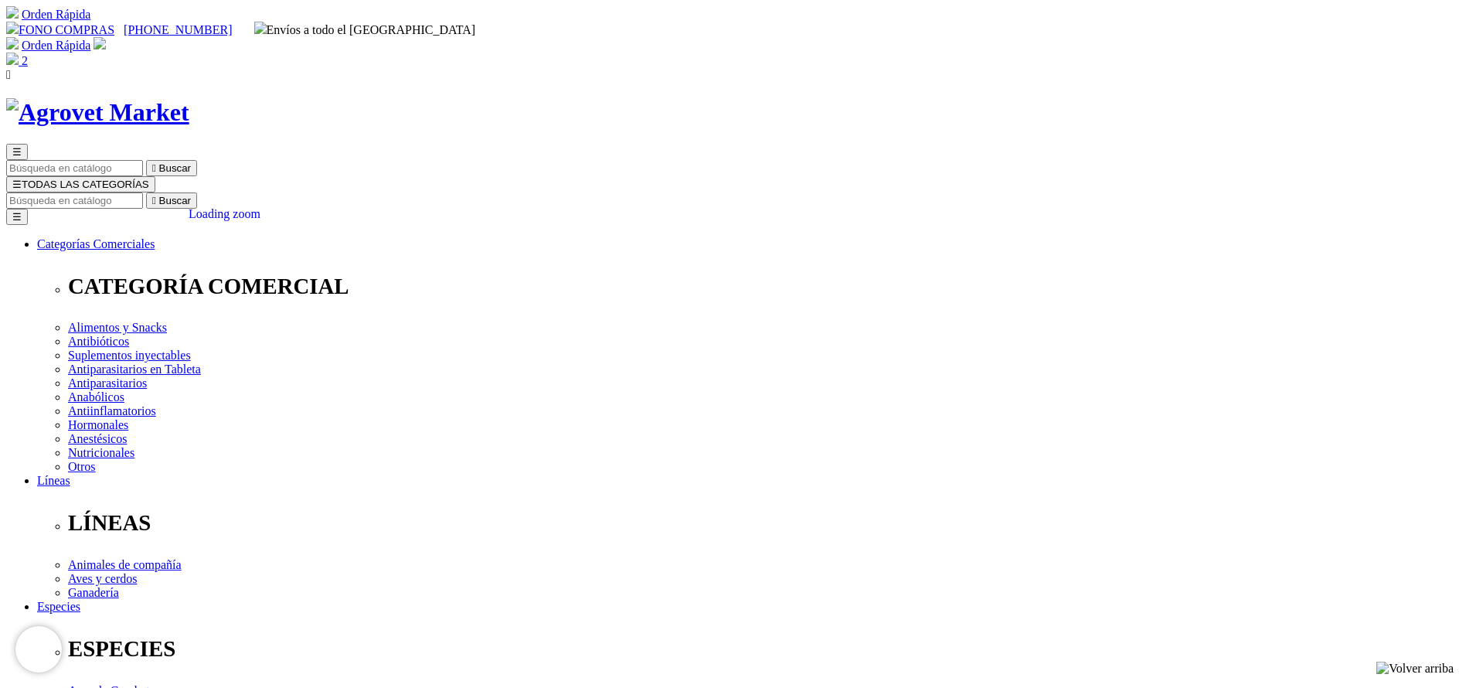
copy div "Fipronex® G5 Drop On 1.5ml (1.5 - 10 kg)"
select select "66"
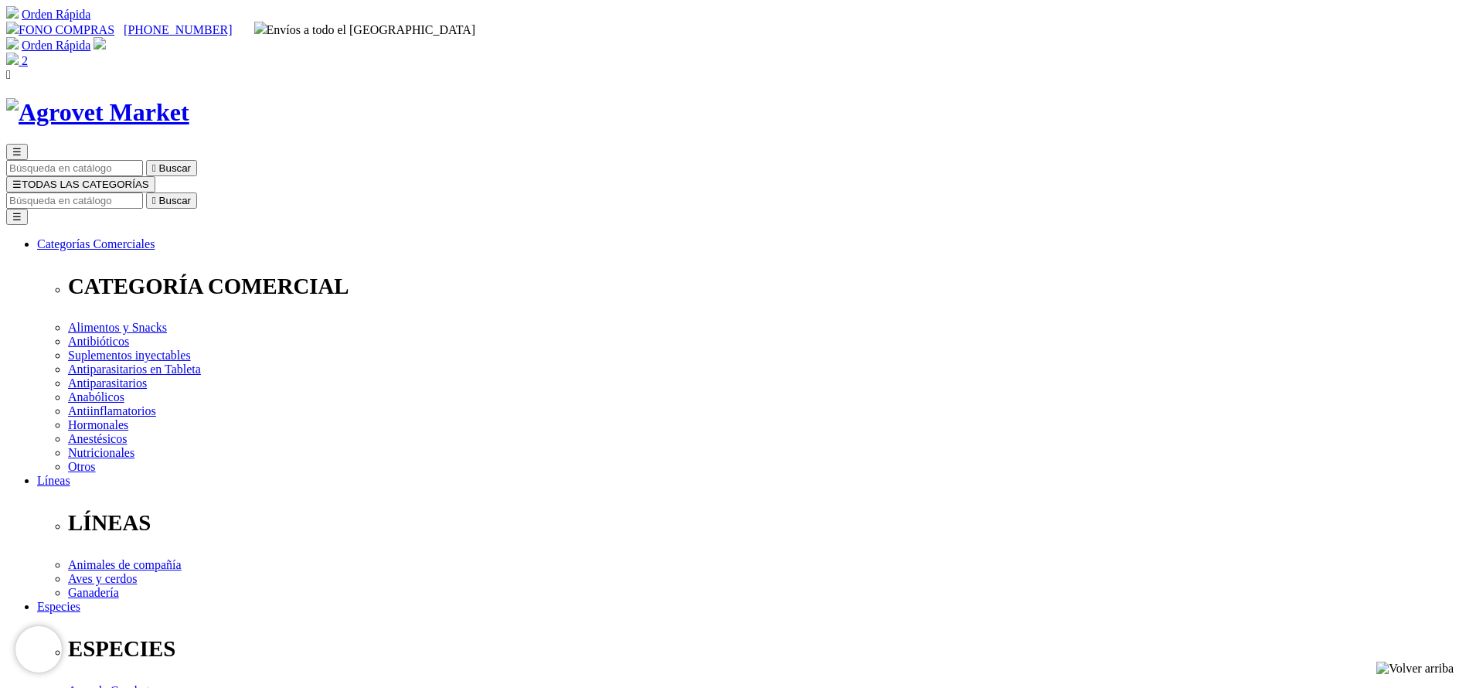
select select "66"
click at [143, 192] on input "Buscar" at bounding box center [74, 200] width 137 height 16
type input "oxantel"
click at [146, 192] on button " Buscar" at bounding box center [171, 200] width 51 height 16
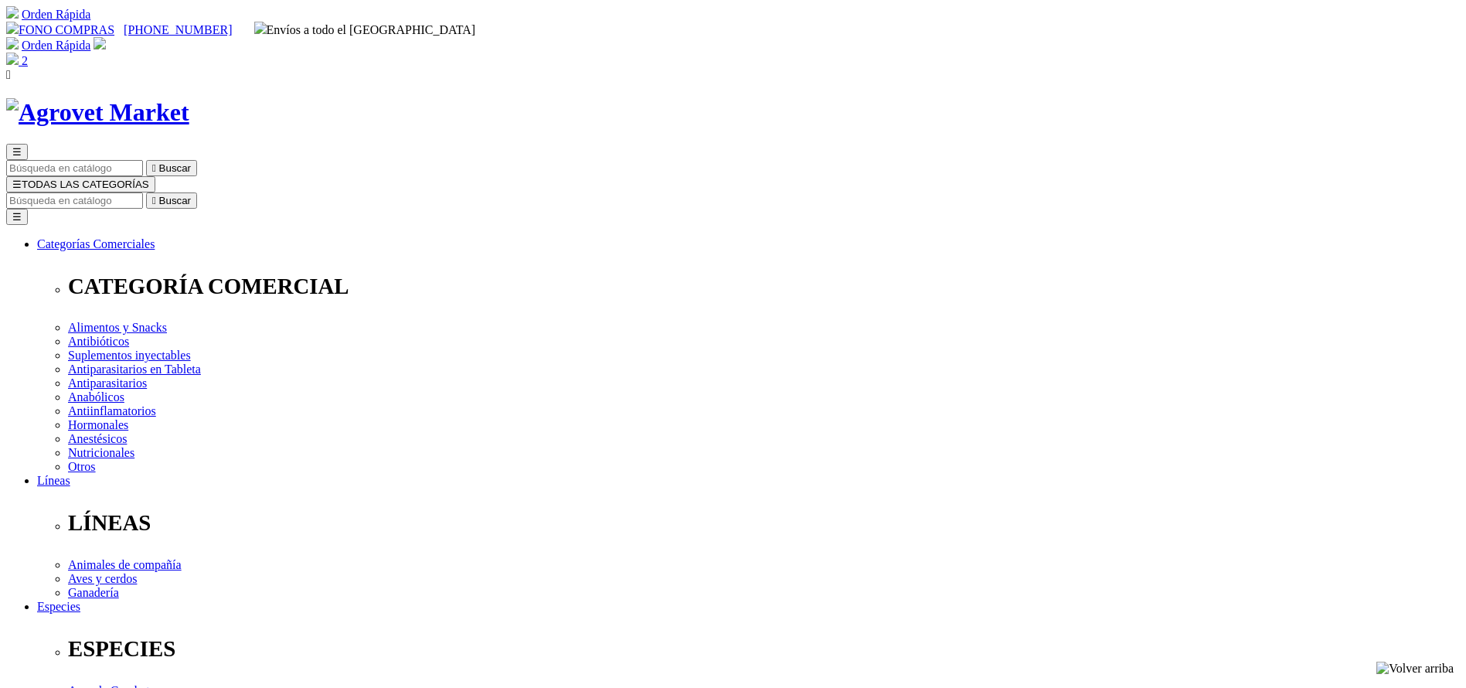
drag, startPoint x: 0, startPoint y: 0, endPoint x: 843, endPoint y: 486, distance: 973.4
select select "354"
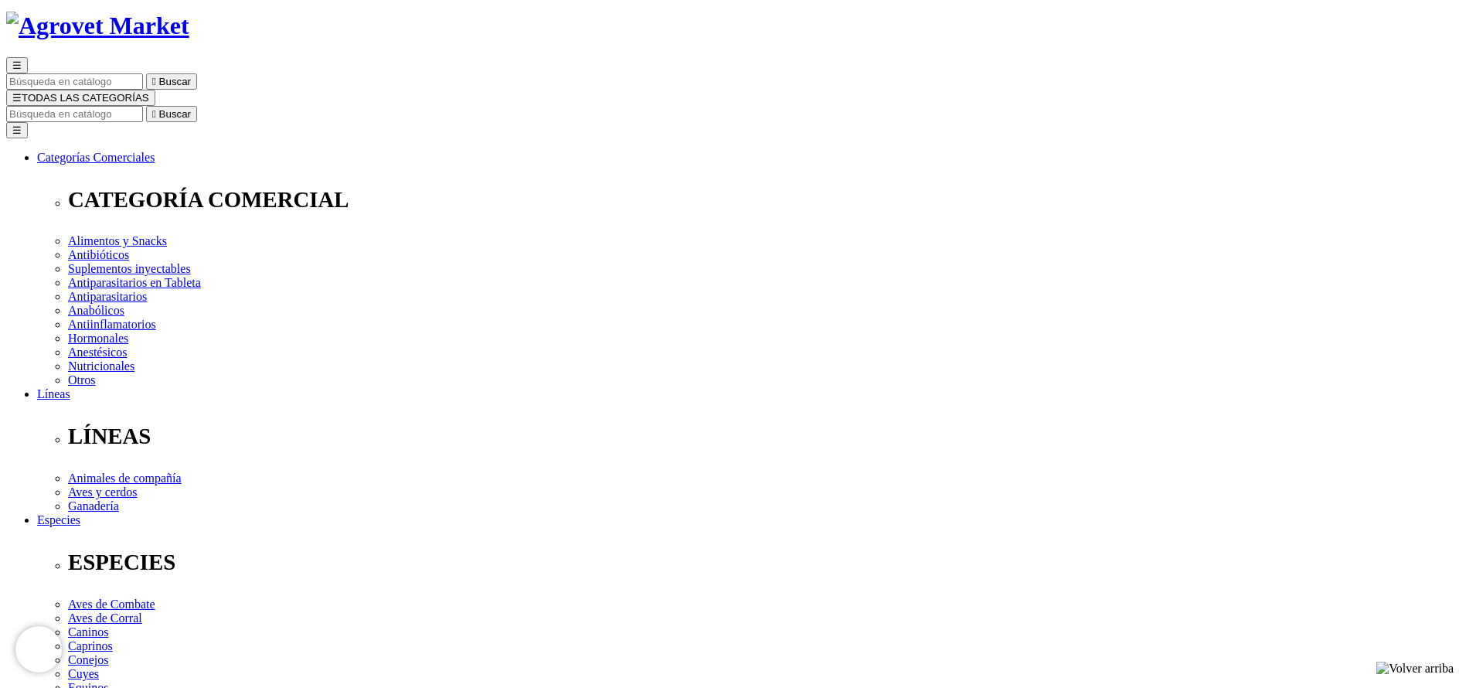
scroll to position [116, 0]
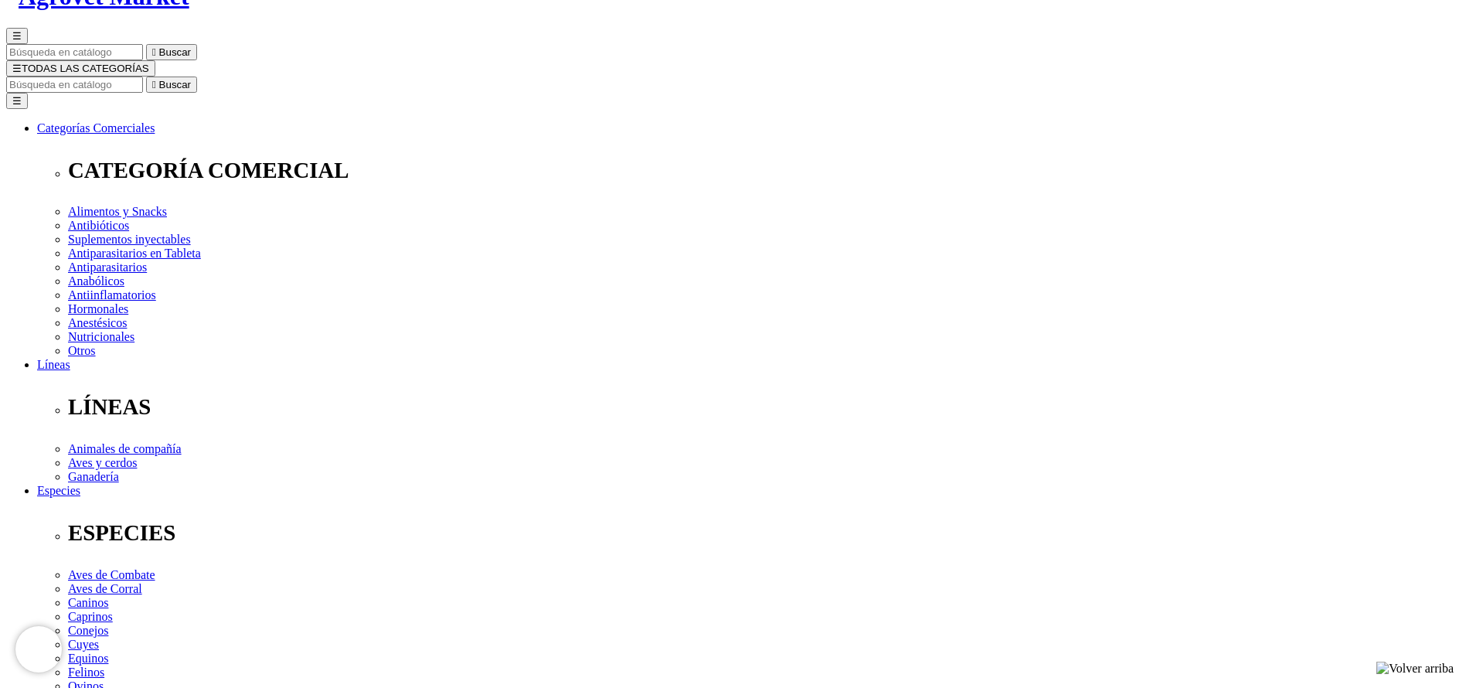
select select "354"
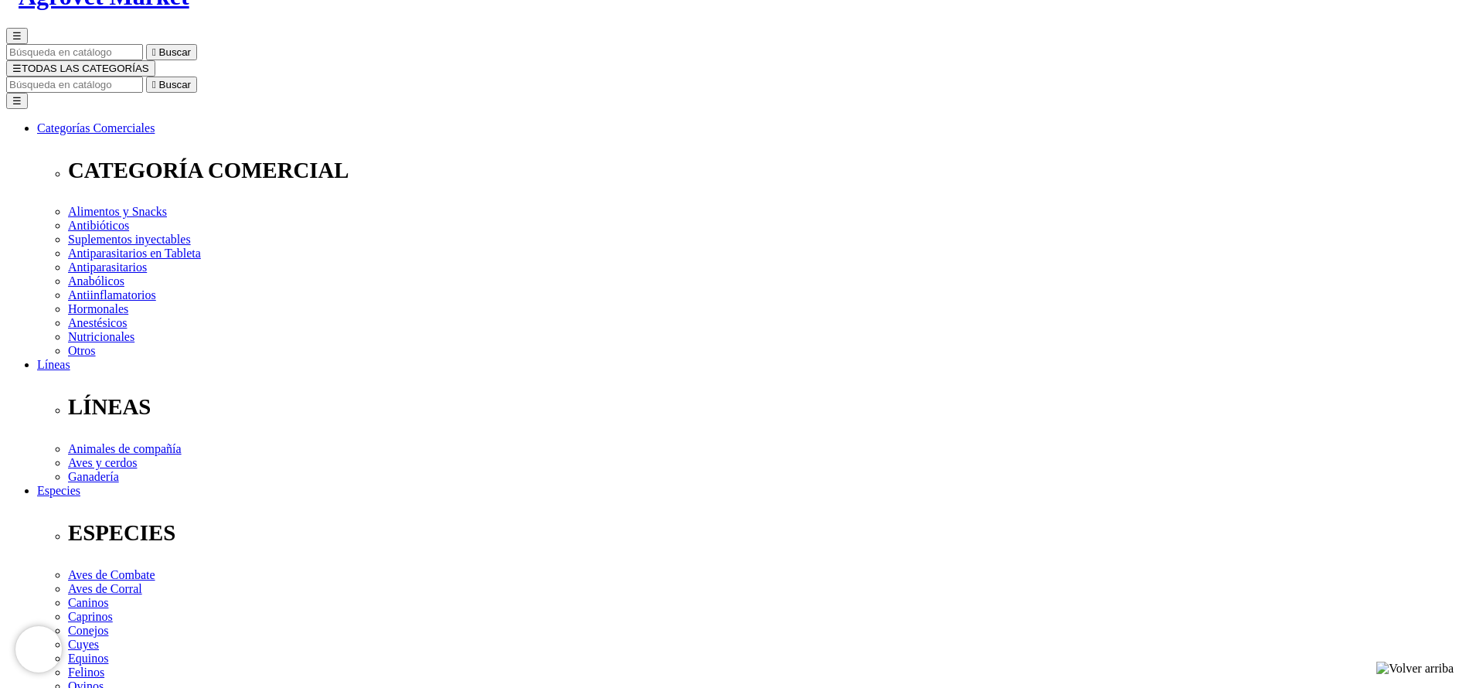
copy div "Oxantel® 10 Soft Chews"
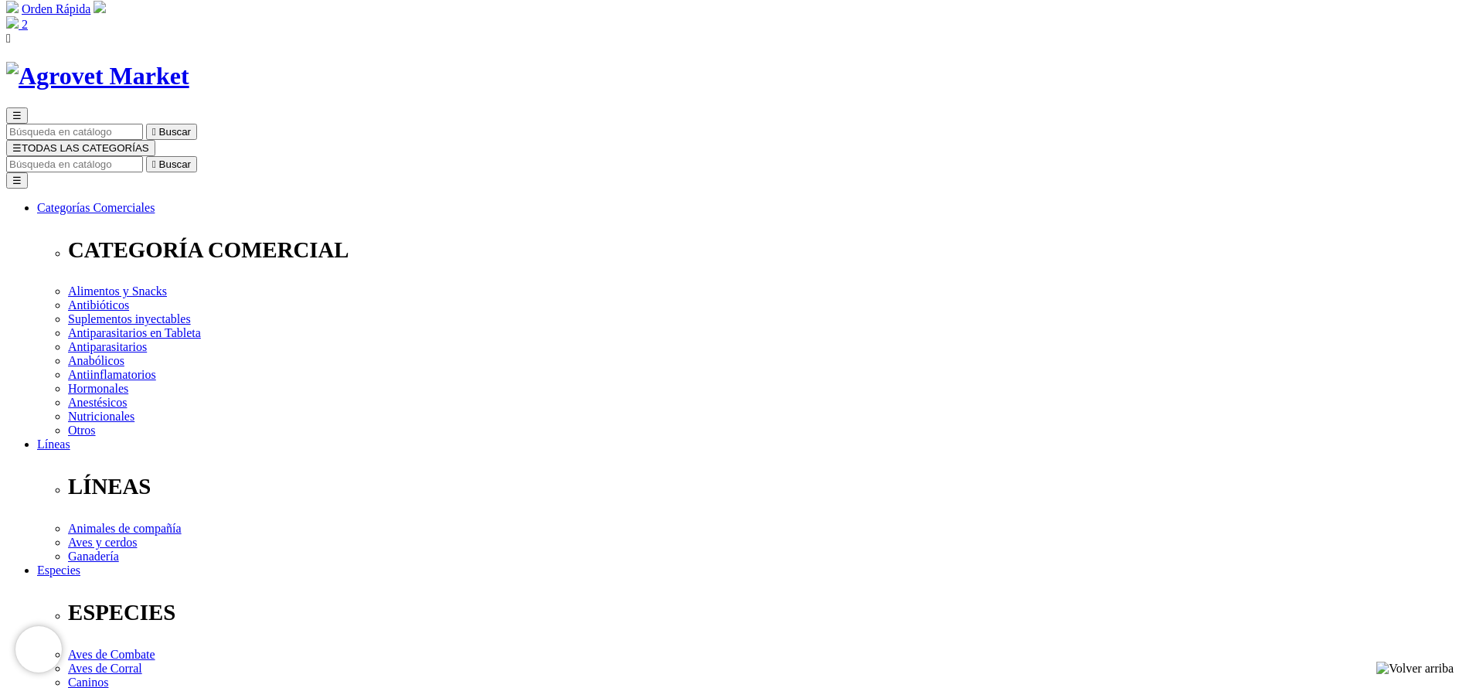
scroll to position [0, 0]
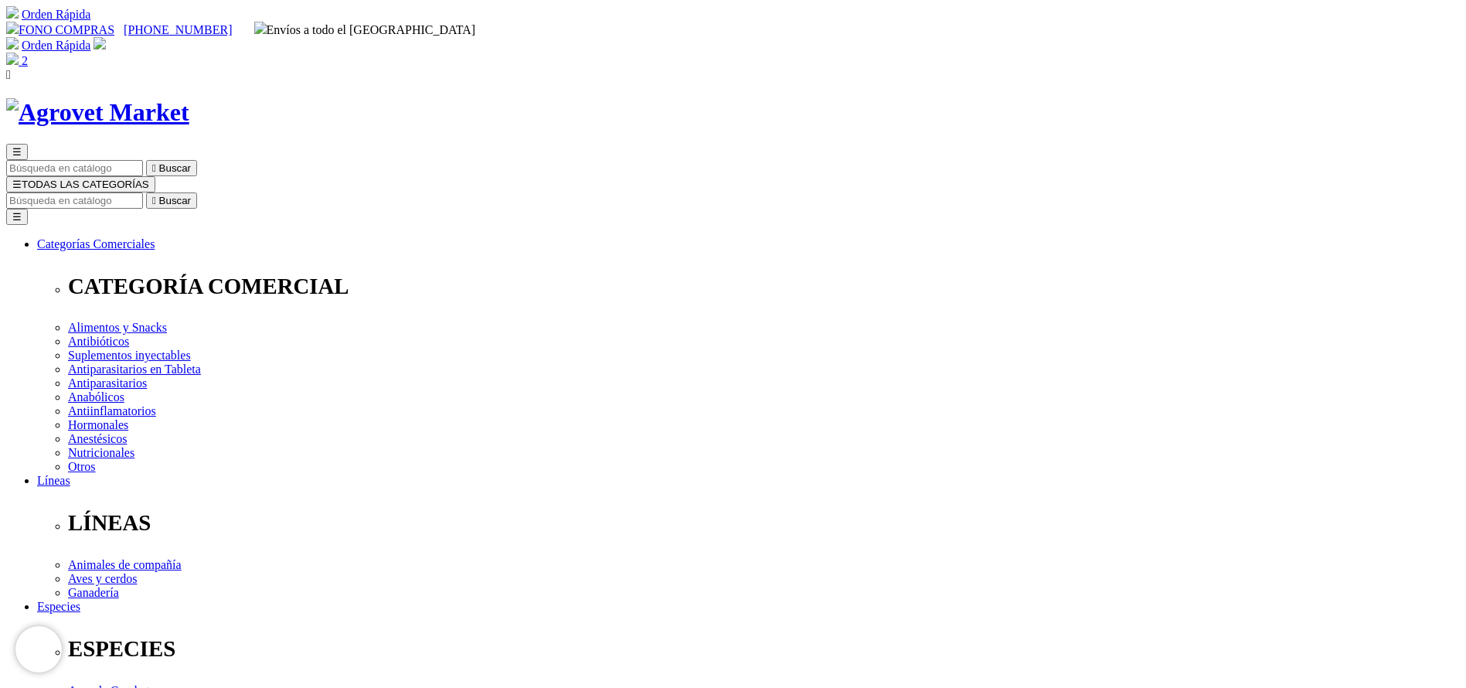
click at [143, 192] on input "Buscar" at bounding box center [74, 200] width 137 height 16
type input "bovim"
click at [146, 192] on button " Buscar" at bounding box center [171, 200] width 51 height 16
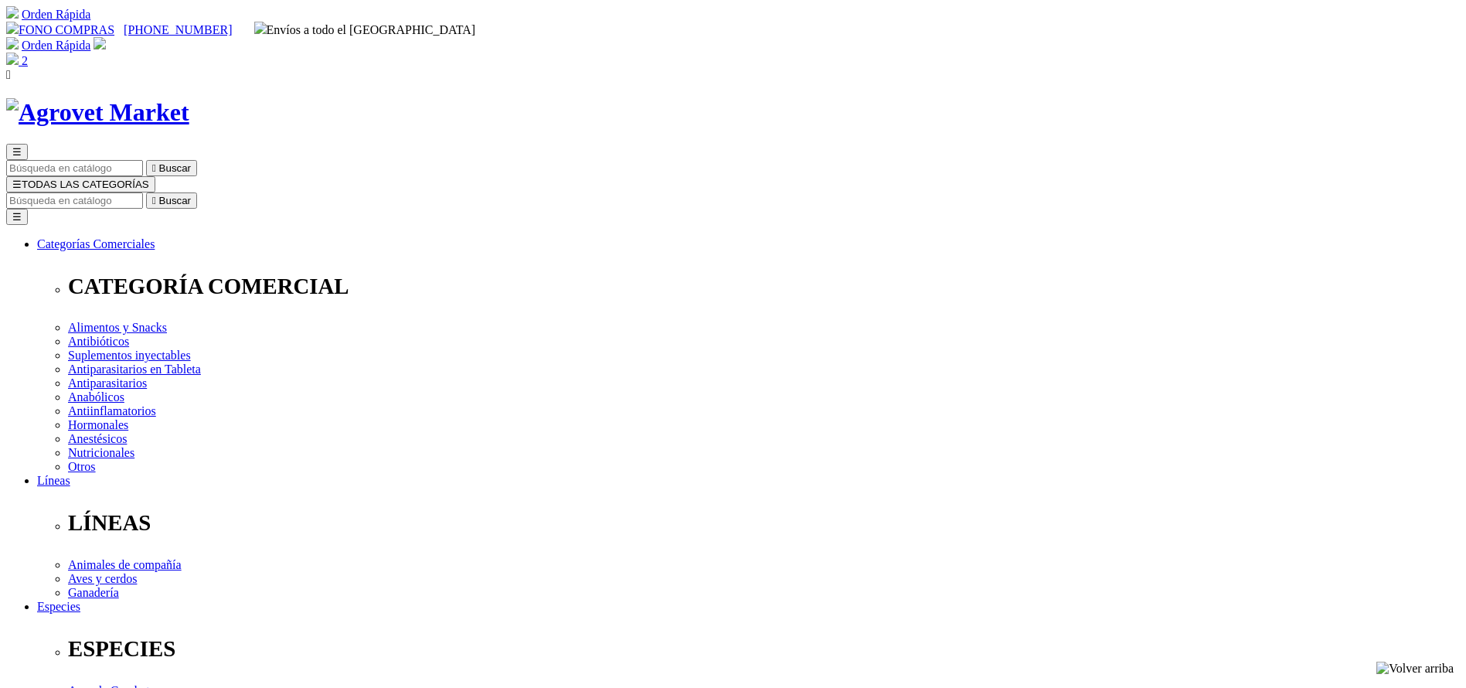
copy div "Bovimec®"
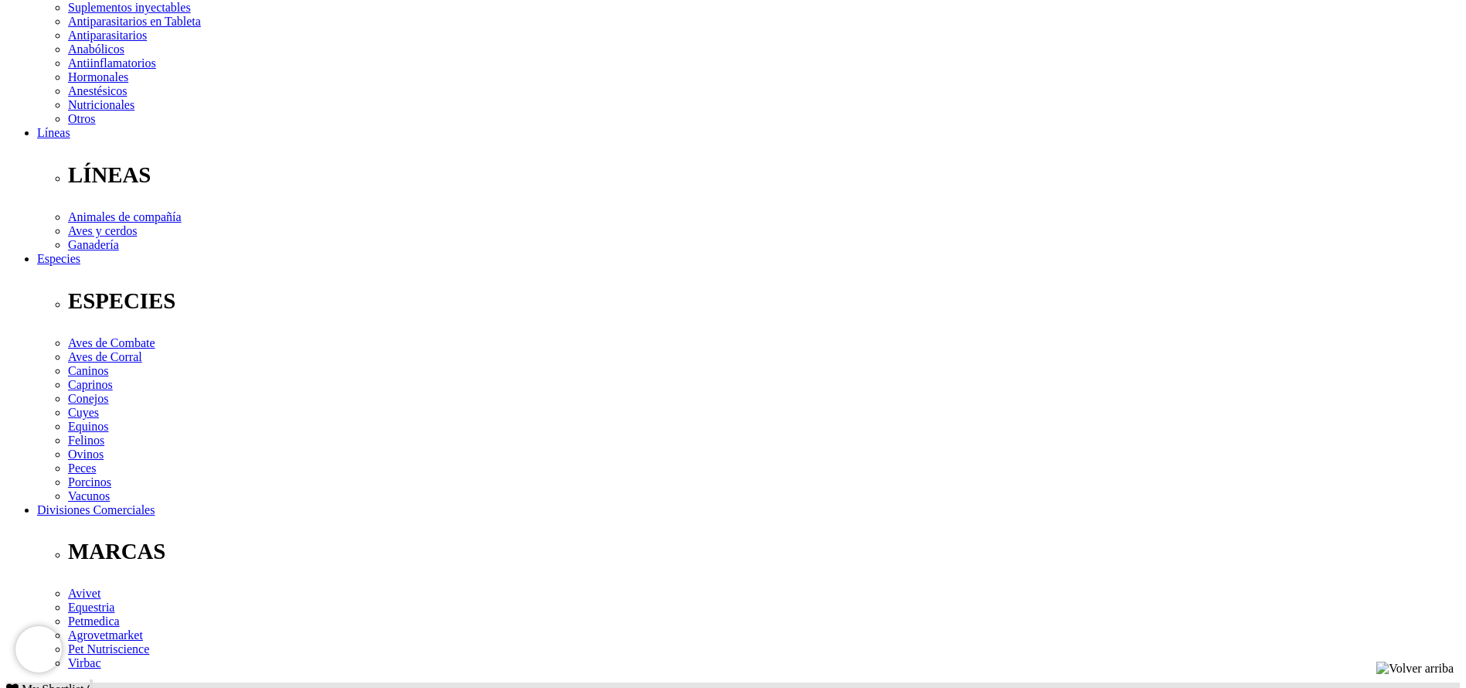
copy div "Tratamiento y control de parásitos internos (nematodos gastrointestinales,pulmo…"
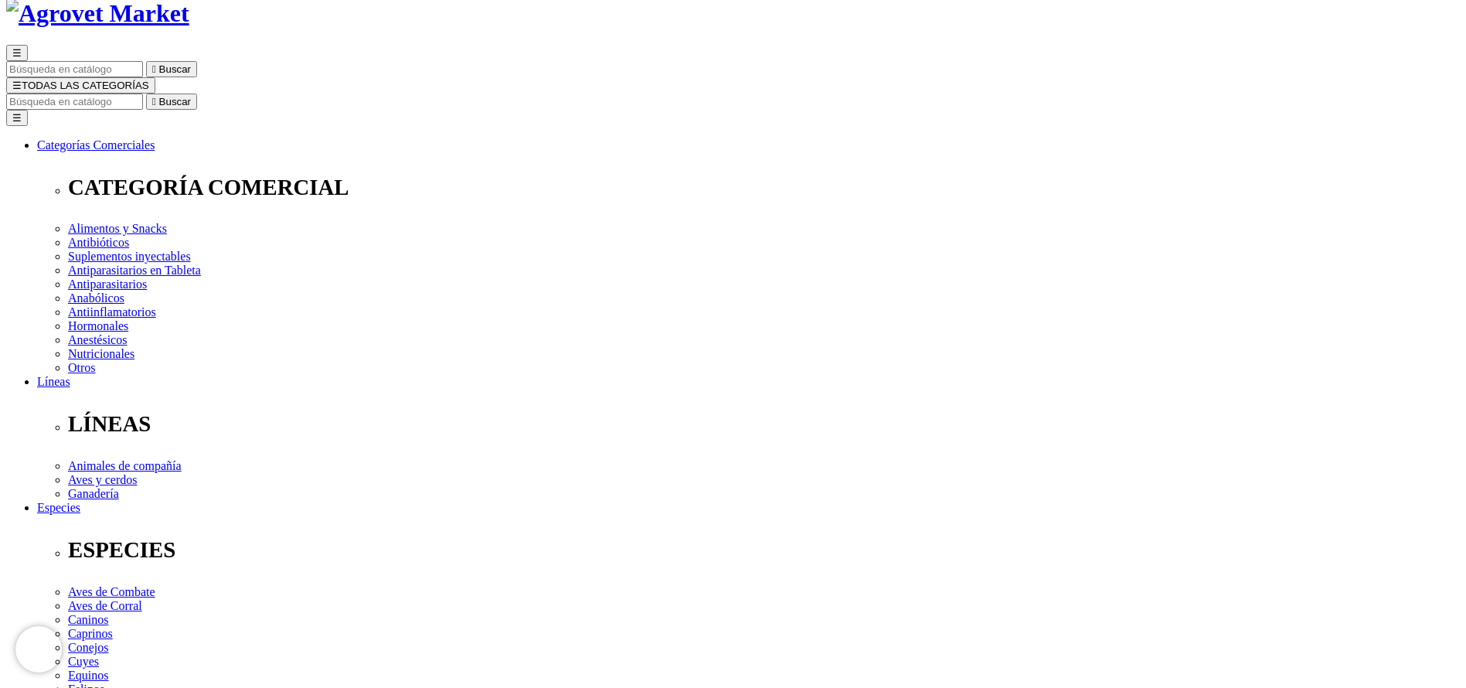
scroll to position [0, 0]
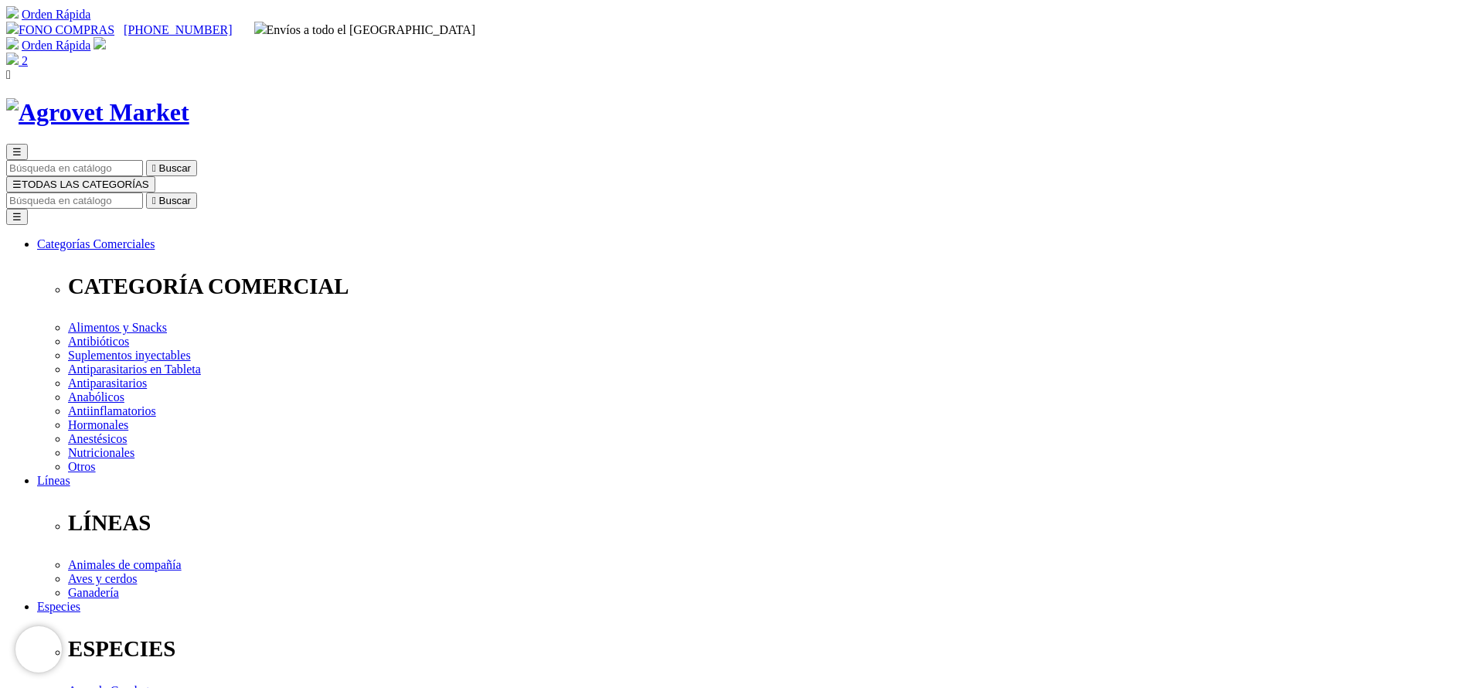
click at [143, 192] on input "Buscar" at bounding box center [74, 200] width 137 height 16
type input "HEMA"
click at [146, 192] on button " Buscar" at bounding box center [171, 200] width 51 height 16
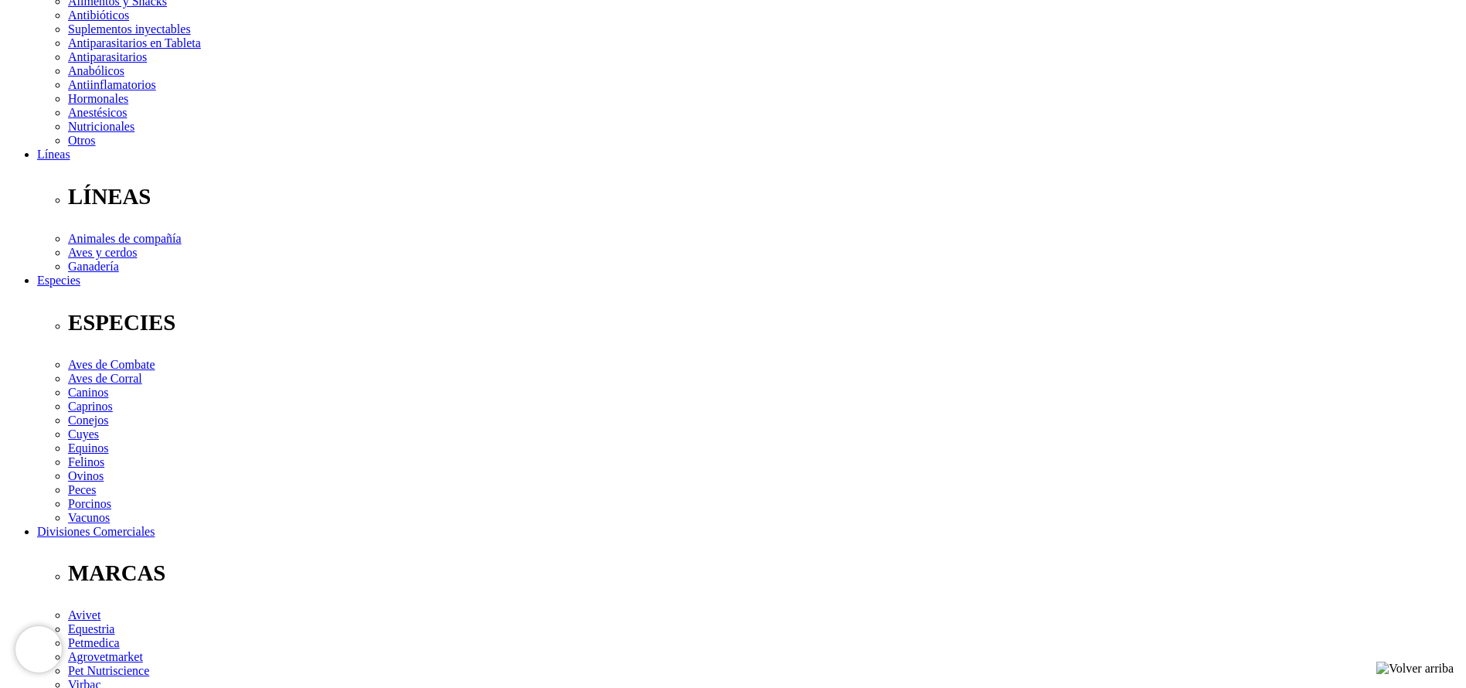
scroll to position [348, 0]
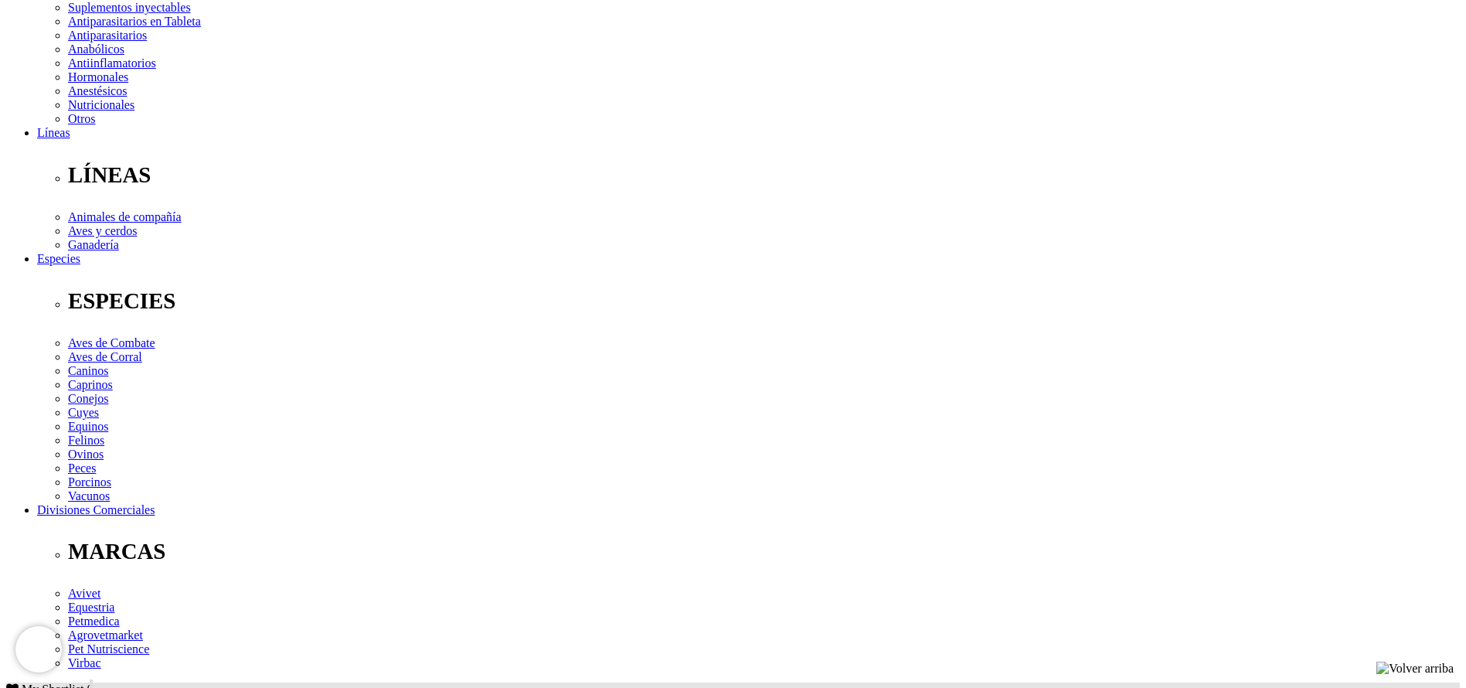
drag, startPoint x: 301, startPoint y: 451, endPoint x: 472, endPoint y: 447, distance: 171.6
copy div "Bovinos y equinos: 10 a 12 mL"
drag, startPoint x: 897, startPoint y: 466, endPoint x: 941, endPoint y: 509, distance: 61.2
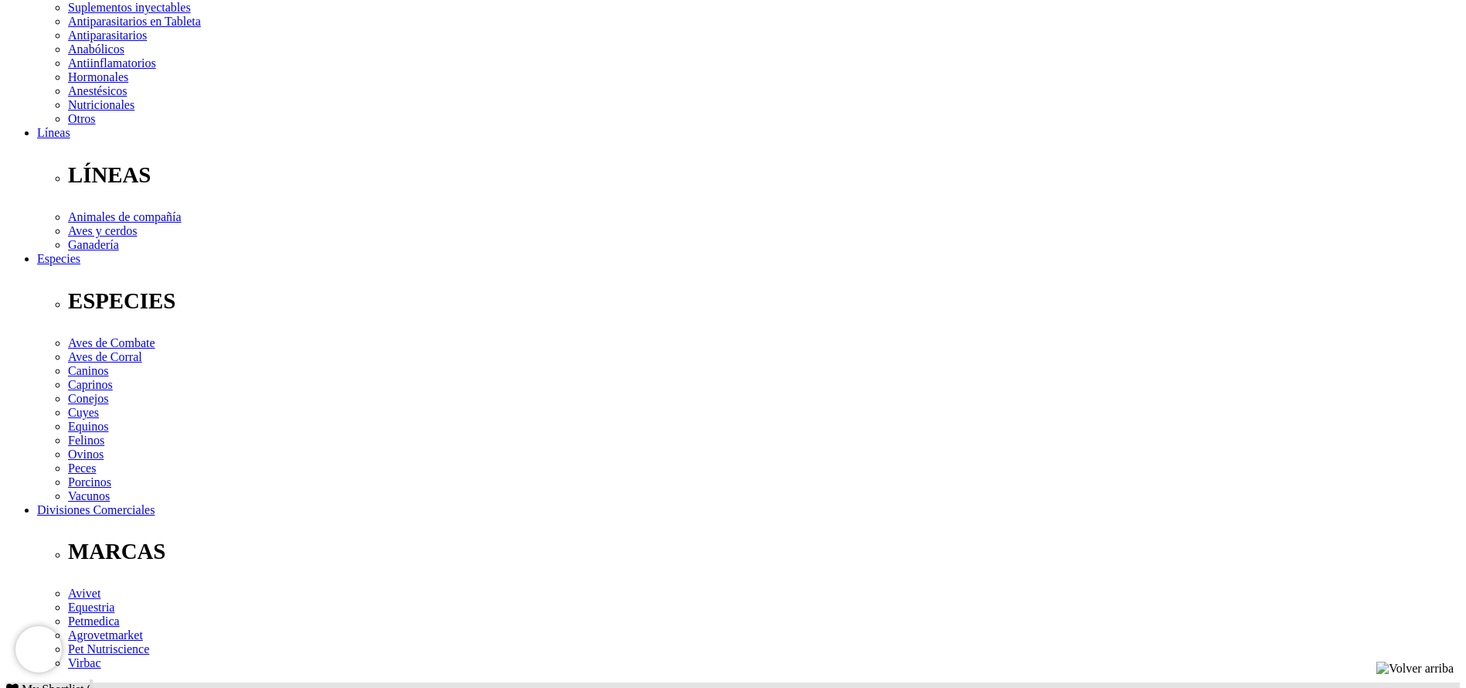
copy div "Aplicar vía intramuscular, subcutánea o intravenosa lenta. En especies mayores,…"
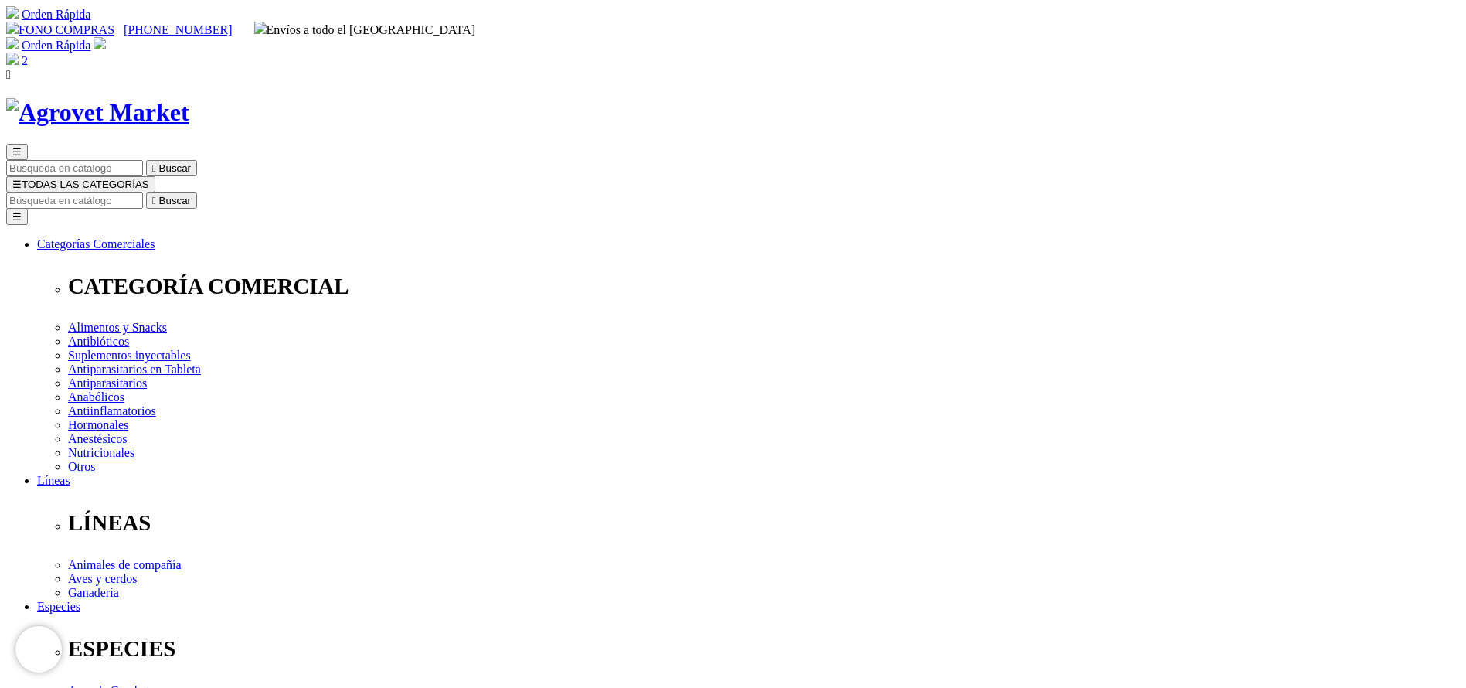
click at [143, 192] on input "Buscar" at bounding box center [74, 200] width 137 height 16
paste input "alphitobius"
type input "alphitobius"
click at [146, 192] on button " Buscar" at bounding box center [171, 200] width 51 height 16
click at [143, 192] on input "alphitobius" at bounding box center [74, 200] width 137 height 16
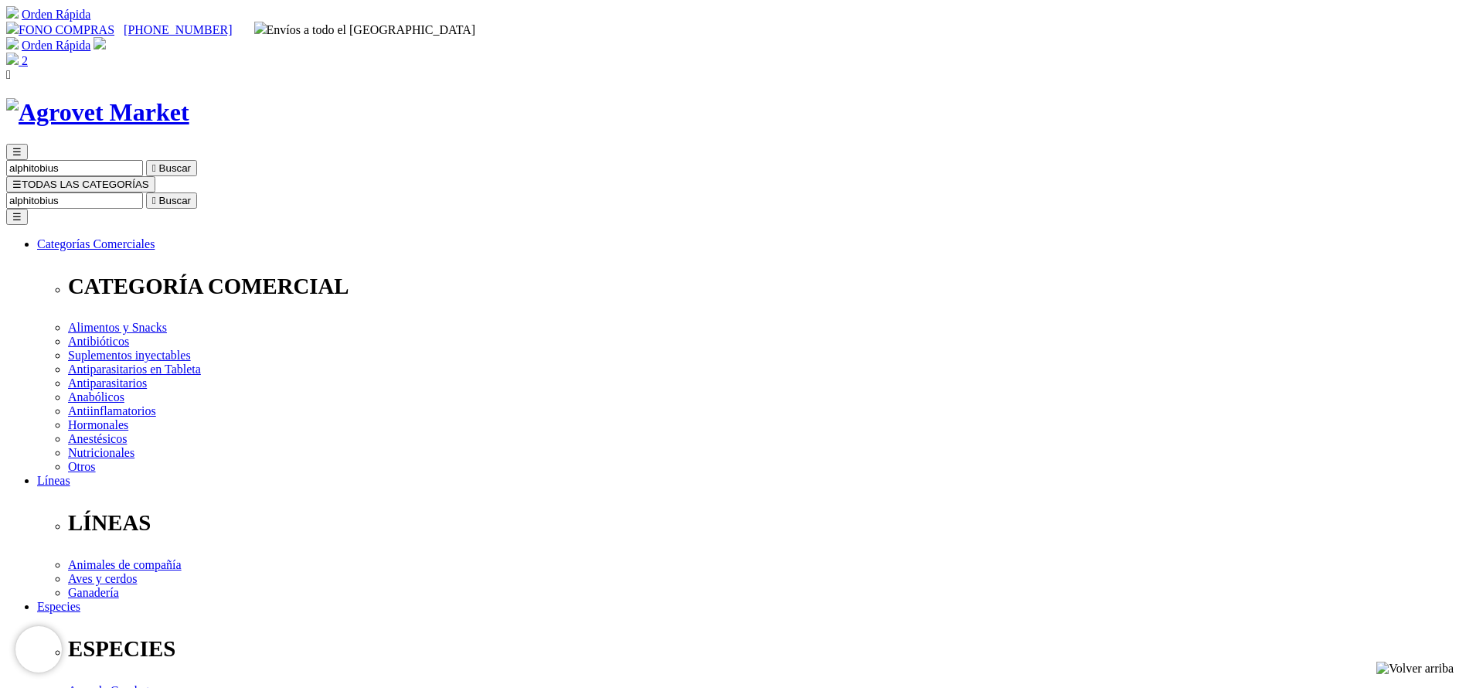
click at [143, 192] on input "alphitobius" at bounding box center [74, 200] width 137 height 16
type input "ciper"
click at [146, 192] on button " Buscar" at bounding box center [171, 200] width 51 height 16
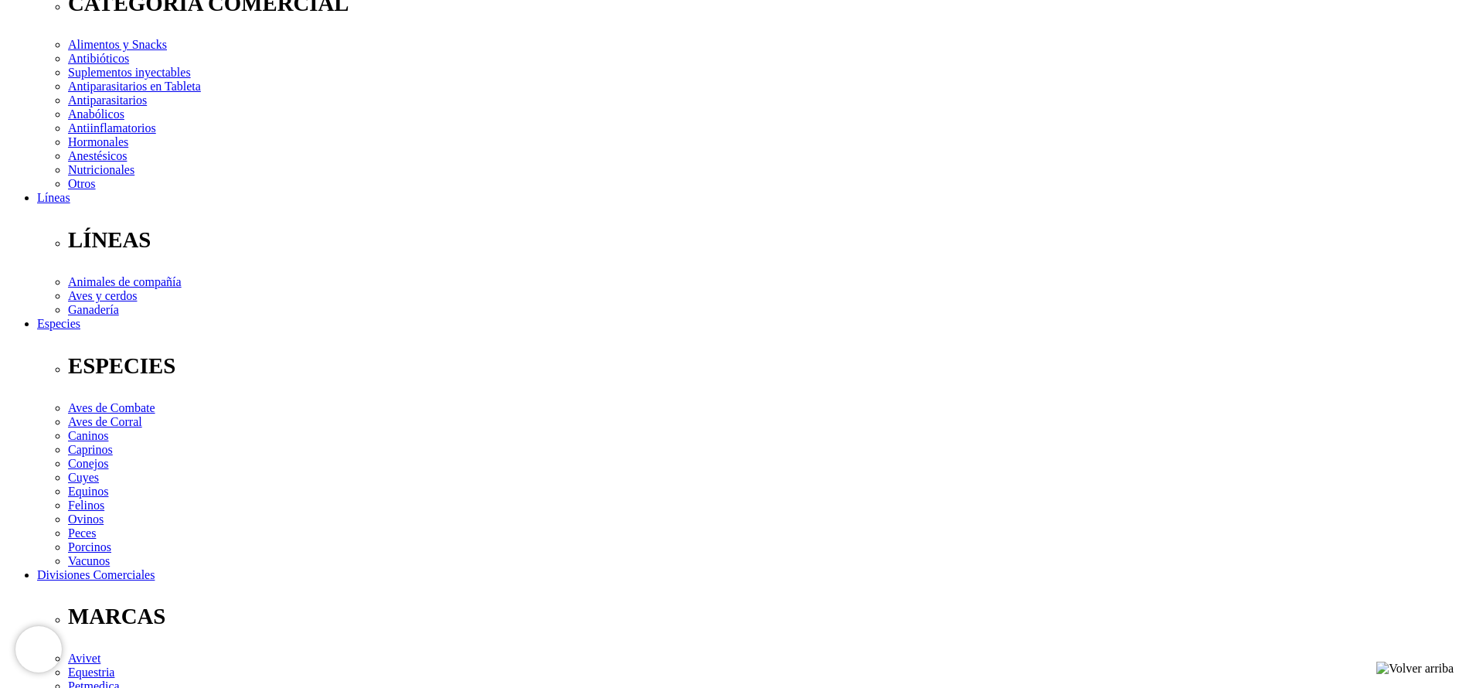
scroll to position [464, 0]
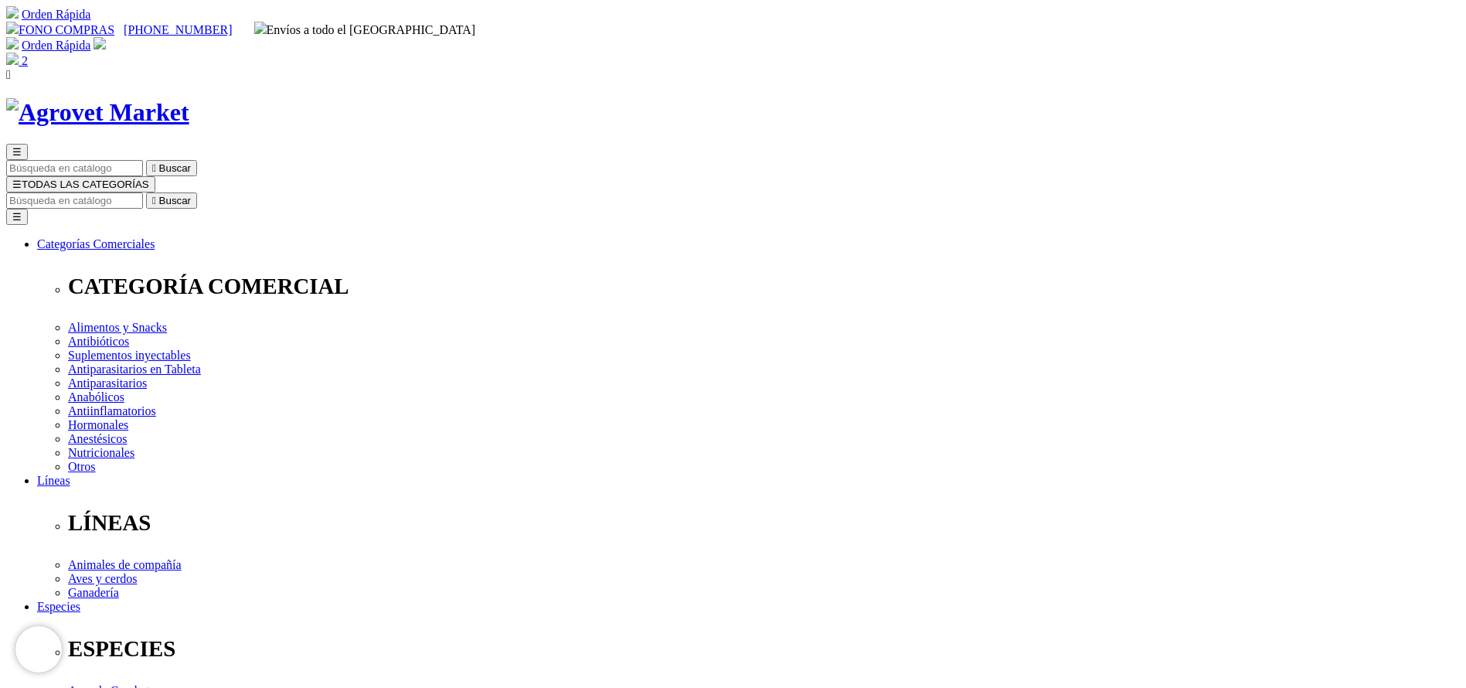
click at [143, 192] on input "Buscar" at bounding box center [74, 200] width 137 height 16
type input "bovim"
click at [146, 192] on button " Buscar" at bounding box center [171, 200] width 51 height 16
select select "330"
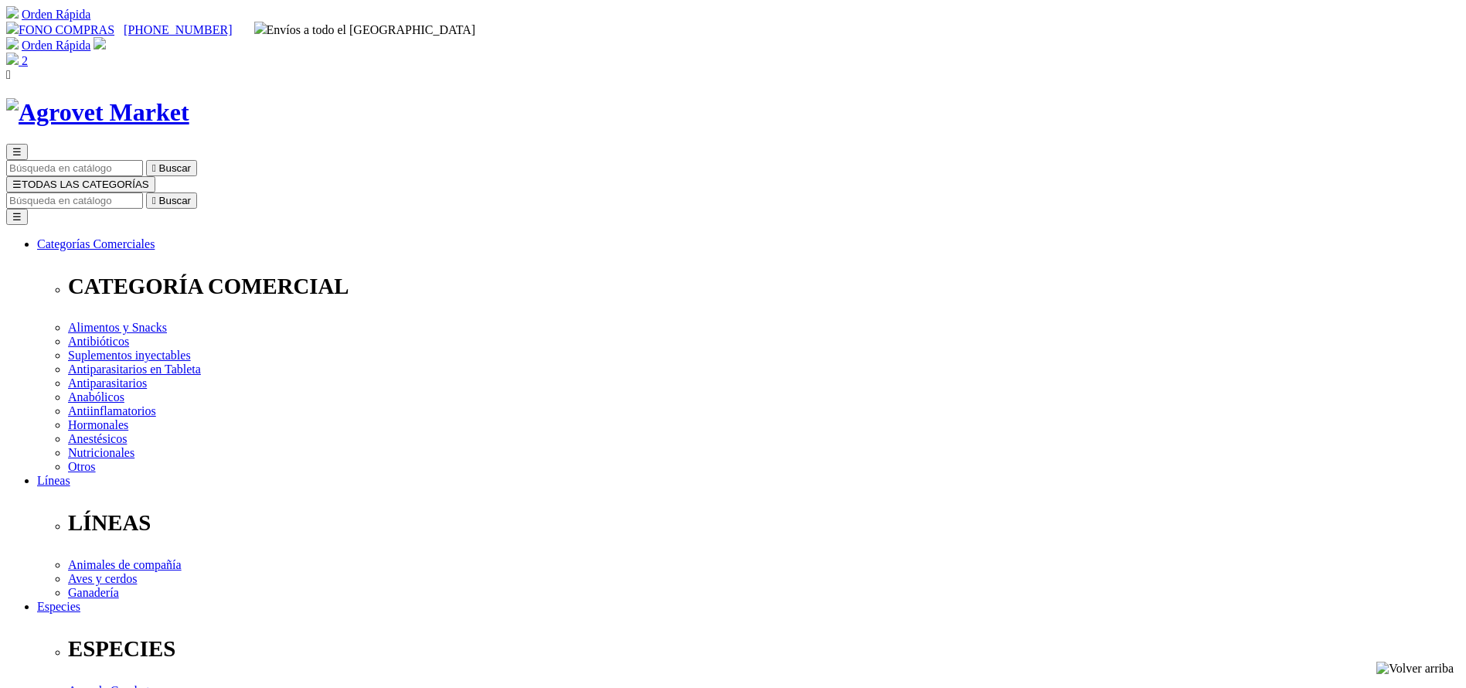
select select "330"
click at [143, 192] on input "Buscar" at bounding box center [74, 200] width 137 height 16
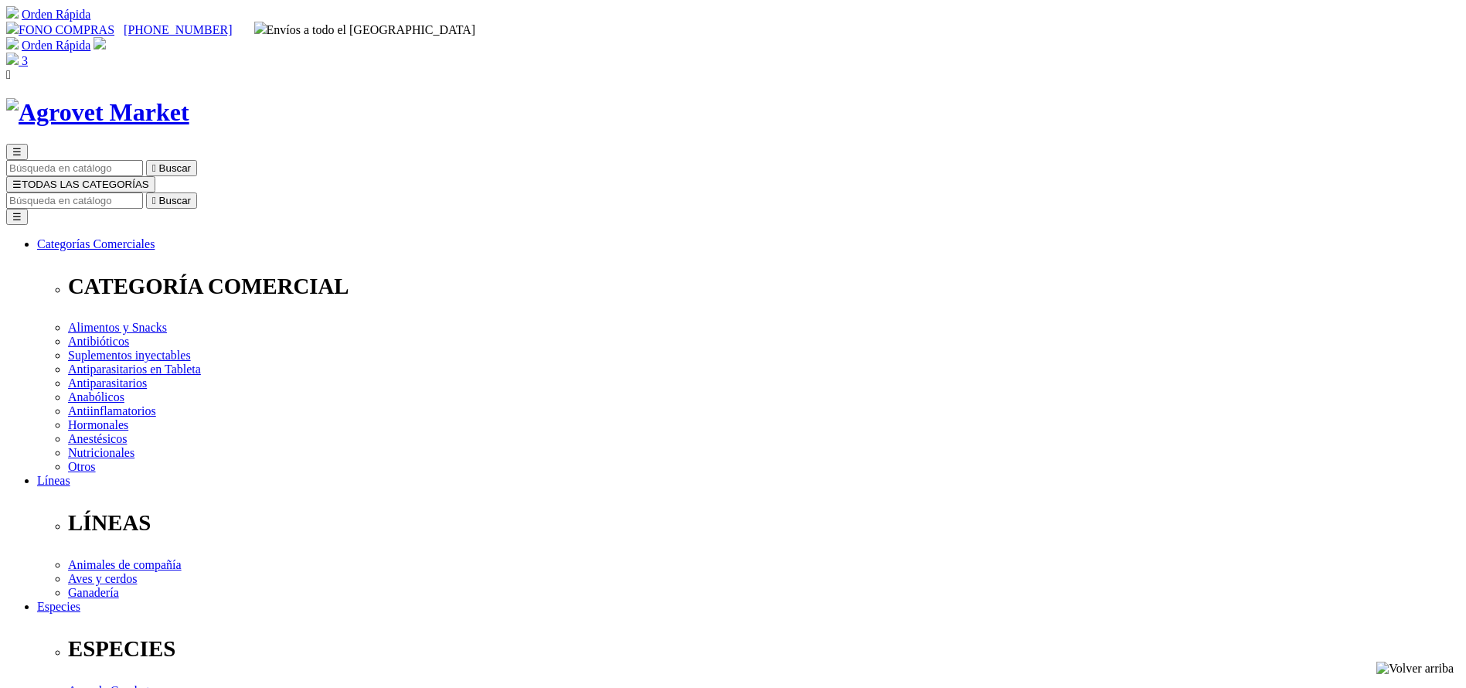
select select "330"
type input "trie"
click at [146, 192] on button " Buscar" at bounding box center [171, 200] width 51 height 16
click at [143, 192] on input "trie" at bounding box center [74, 200] width 137 height 16
type input "trive"
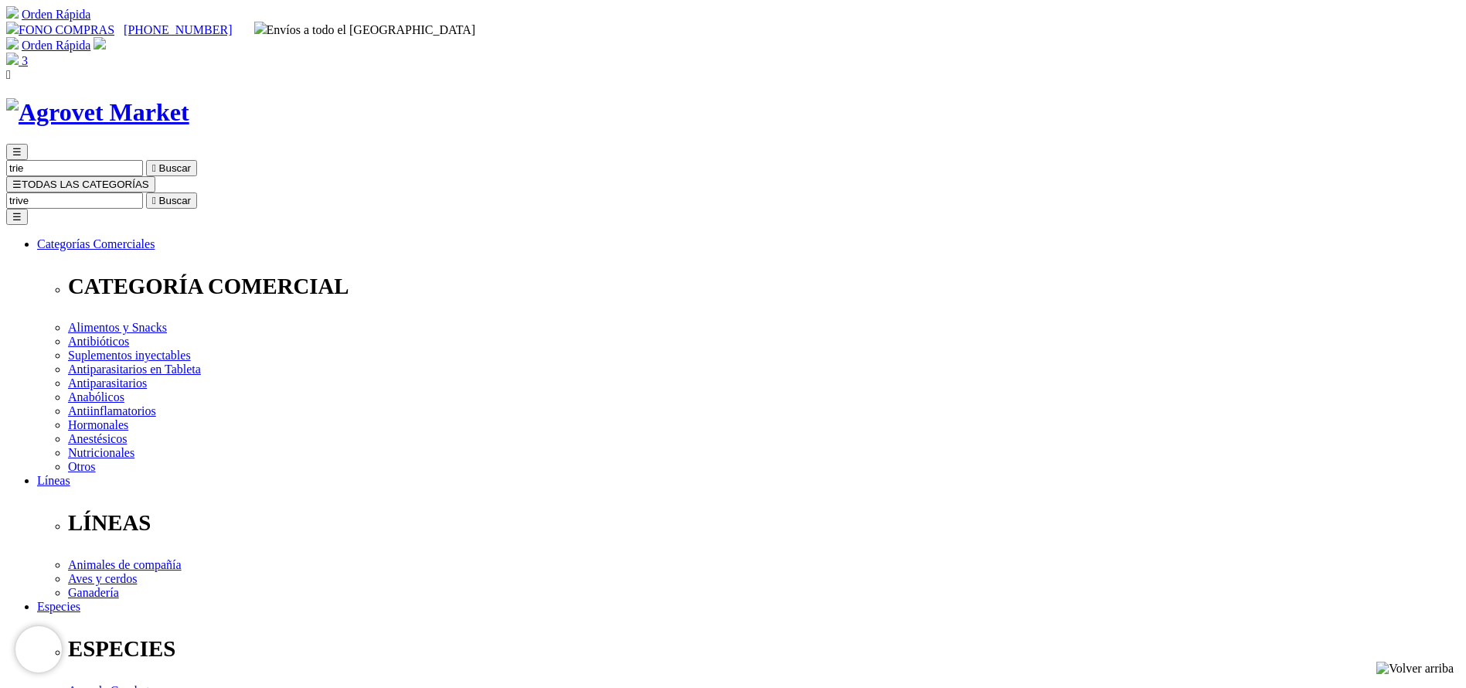
click at [146, 192] on button " Buscar" at bounding box center [171, 200] width 51 height 16
select select "203"
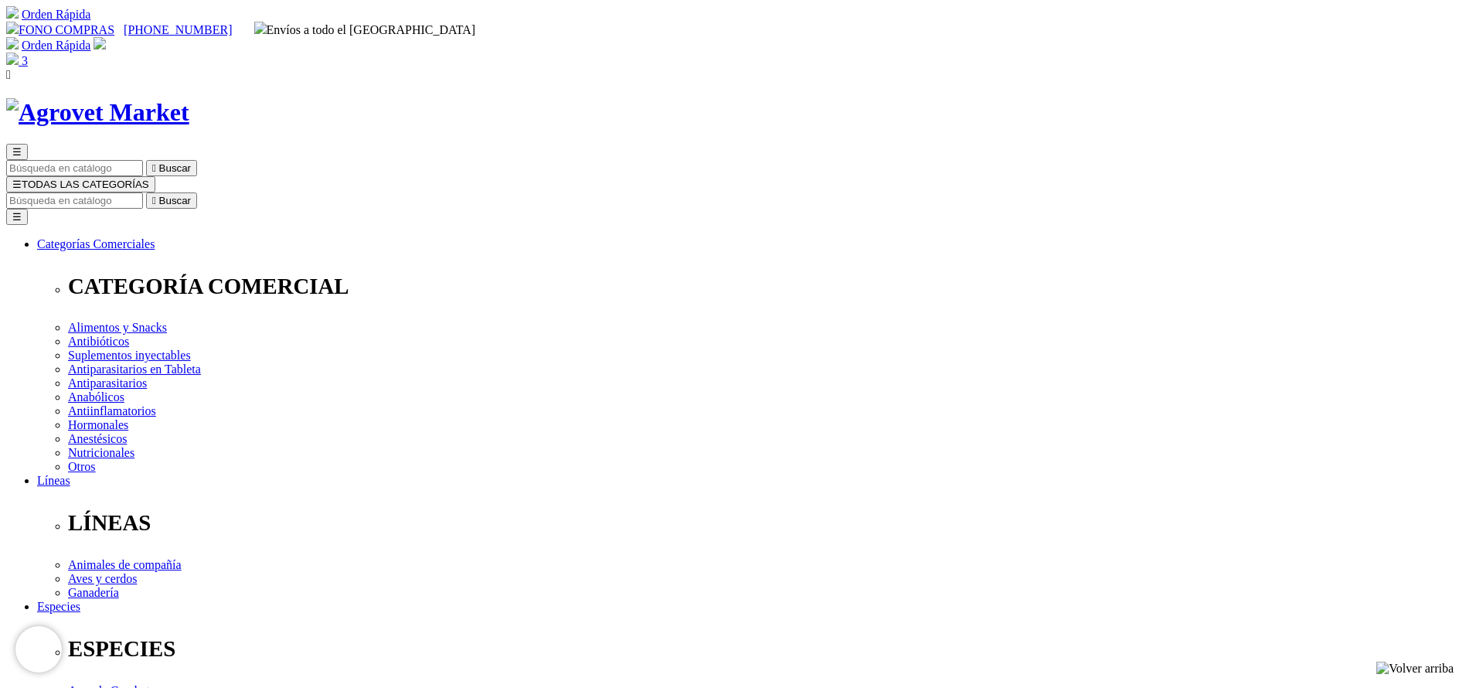
select select "203"
type input "3"
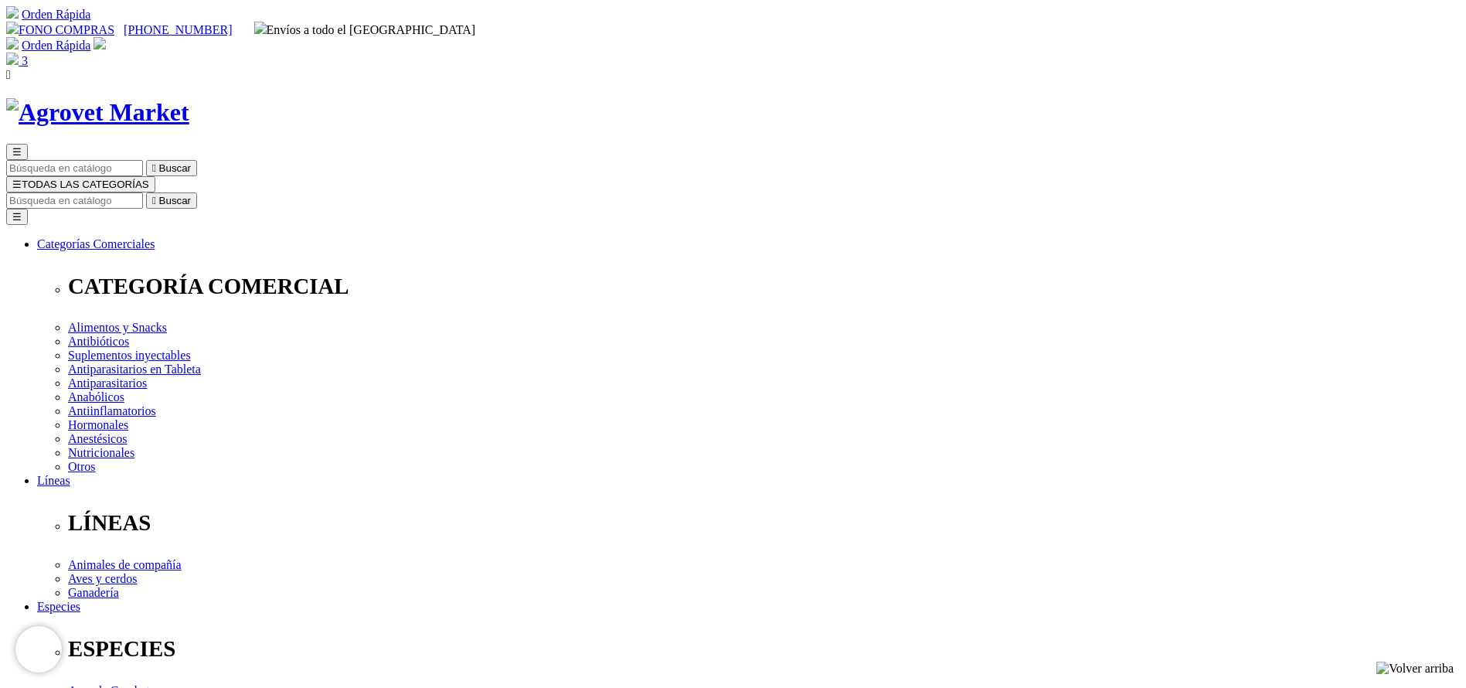
select select "203"
type input "1"
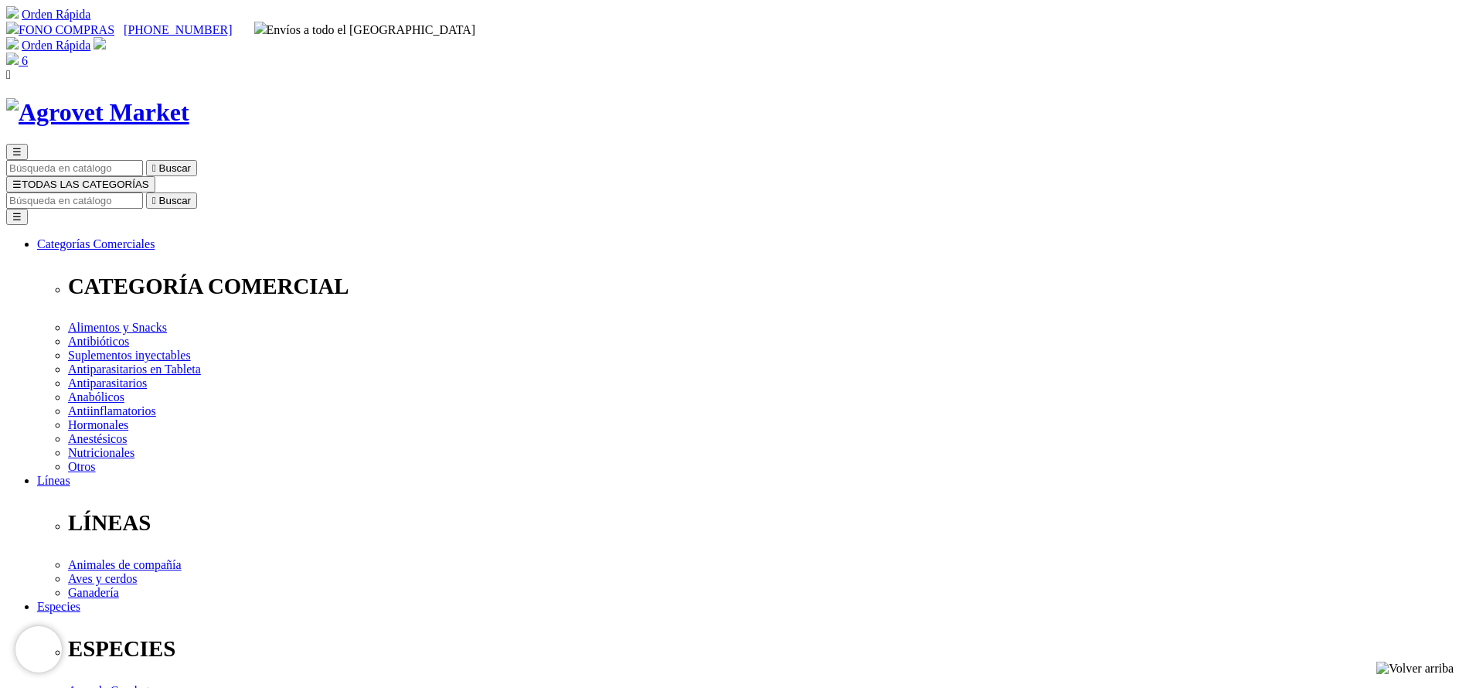
click at [143, 192] on input "Buscar" at bounding box center [74, 200] width 137 height 16
paste input "SUCRALFATO"
type input "SUCRALFATO"
click at [146, 192] on button " Buscar" at bounding box center [171, 200] width 51 height 16
click at [143, 192] on input "SUCRALFATO" at bounding box center [74, 200] width 137 height 16
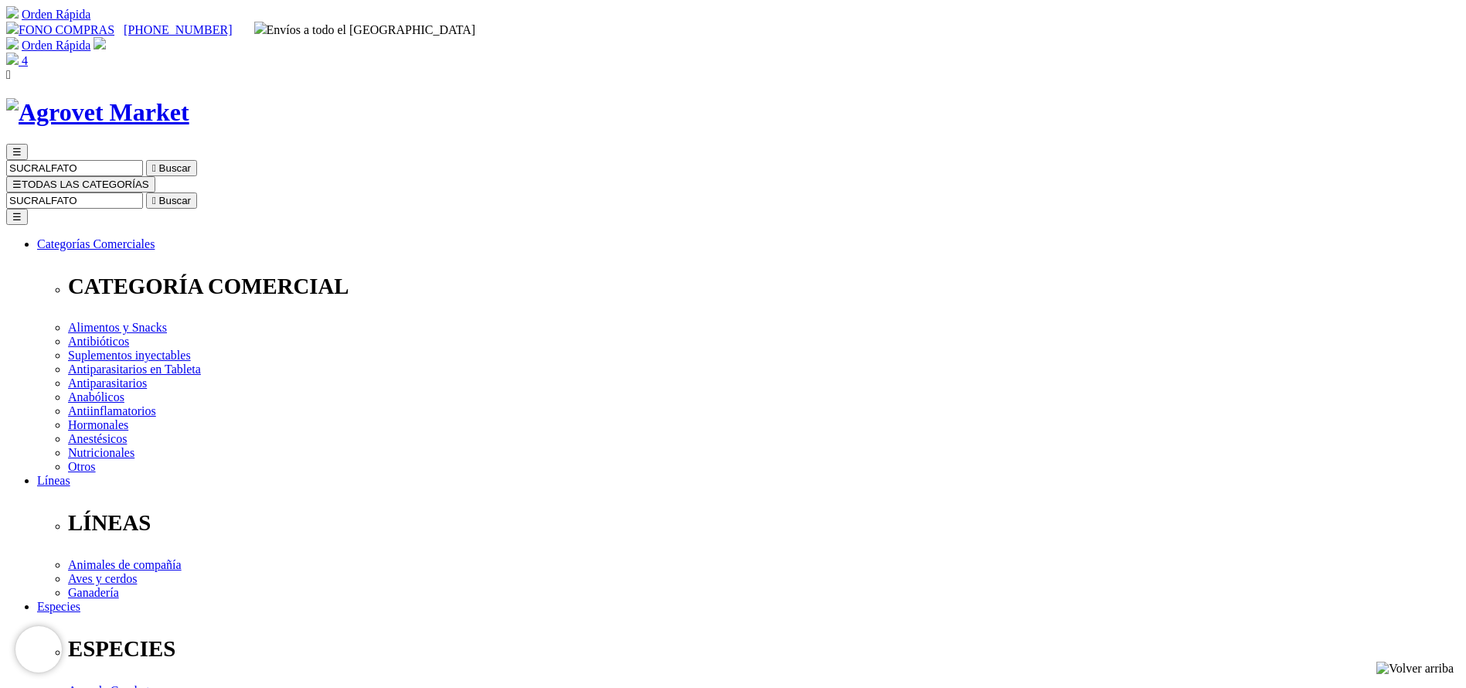
click at [143, 192] on input "SUCRALFATO" at bounding box center [74, 200] width 137 height 16
type input "adefor"
click at [146, 192] on button " Buscar" at bounding box center [171, 200] width 51 height 16
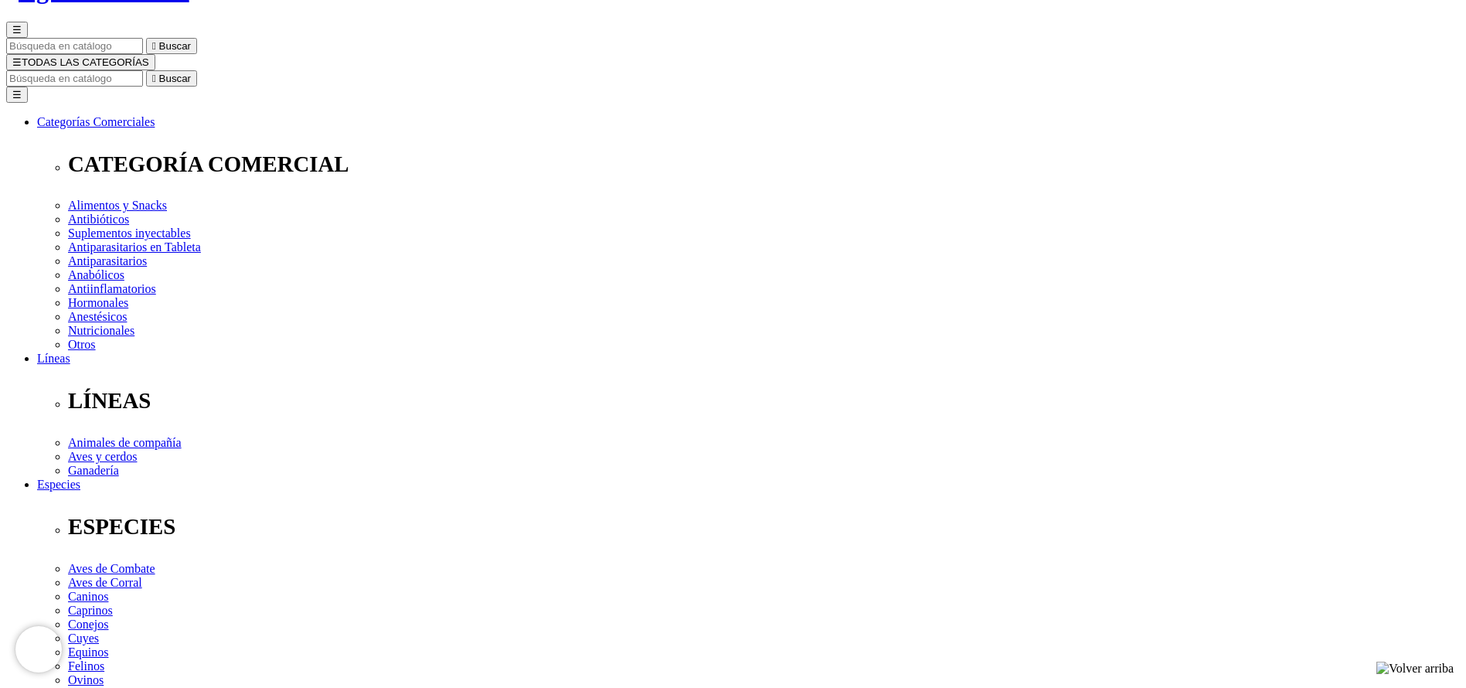
scroll to position [464, 0]
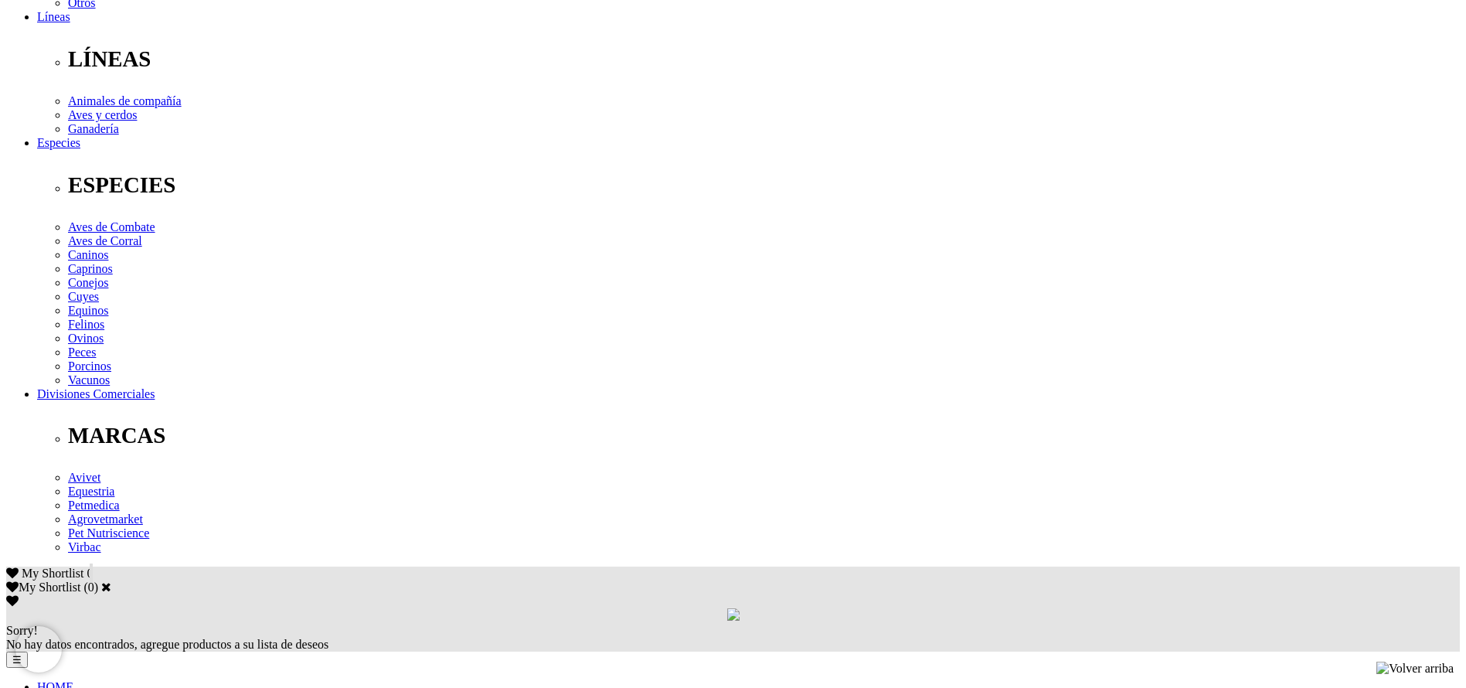
drag, startPoint x: 778, startPoint y: 333, endPoint x: 915, endPoint y: 331, distance: 137.6
copy div "Bovinos y equinos: 5mL,"
